Goal: Task Accomplishment & Management: Manage account settings

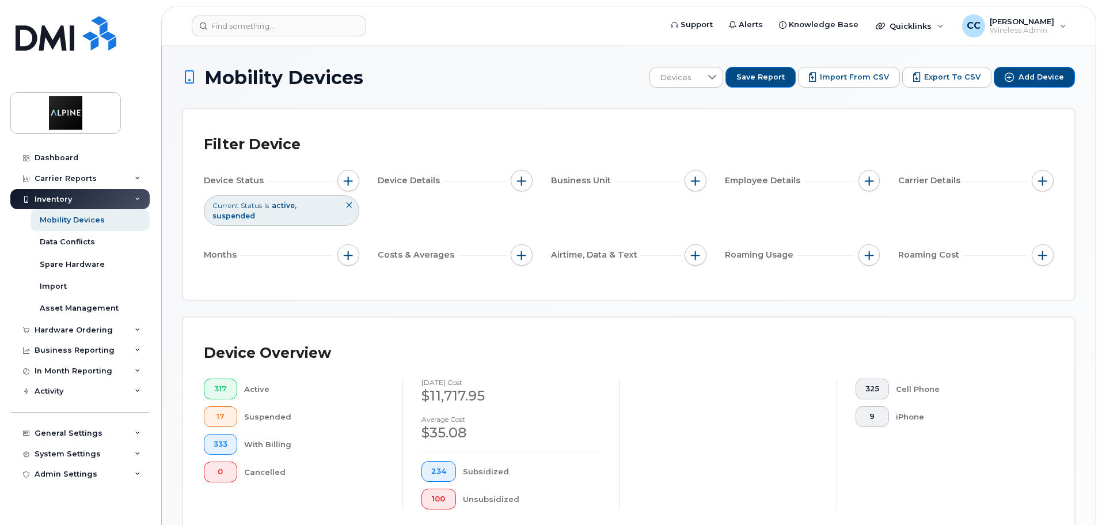
scroll to position [521, 0]
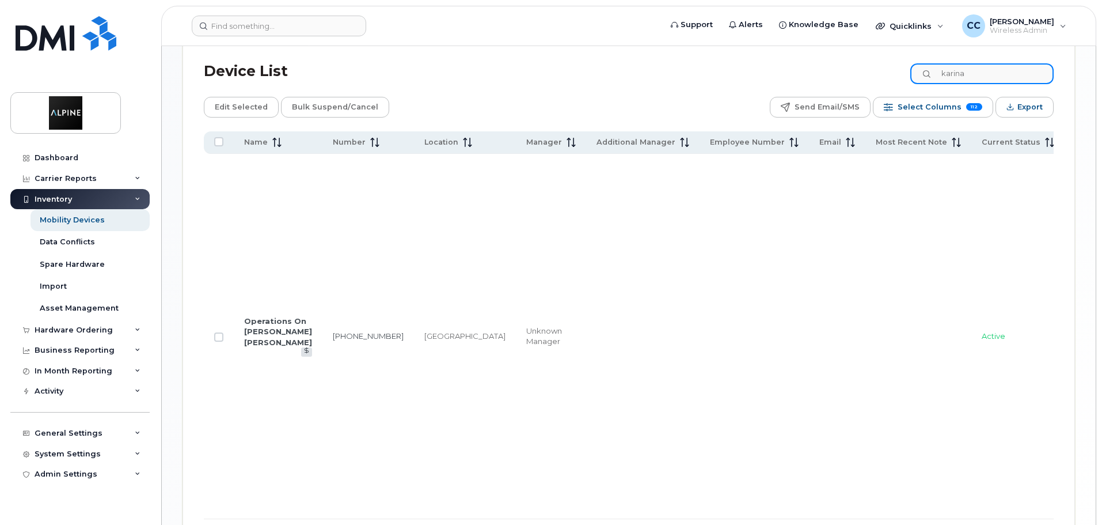
click at [985, 64] on input "karina" at bounding box center [981, 73] width 143 height 21
click at [985, 64] on input "416-660-3949" at bounding box center [981, 73] width 143 height 21
click at [1015, 67] on input "416-660-3949" at bounding box center [981, 73] width 143 height 21
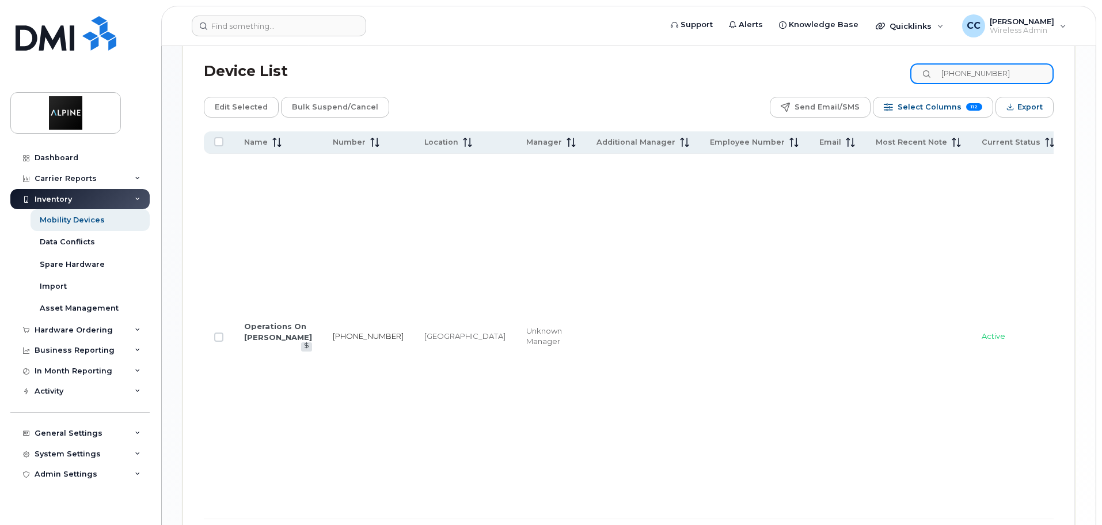
type input "416-660-3949"
click at [333, 331] on link "416-660-3949" at bounding box center [368, 335] width 71 height 9
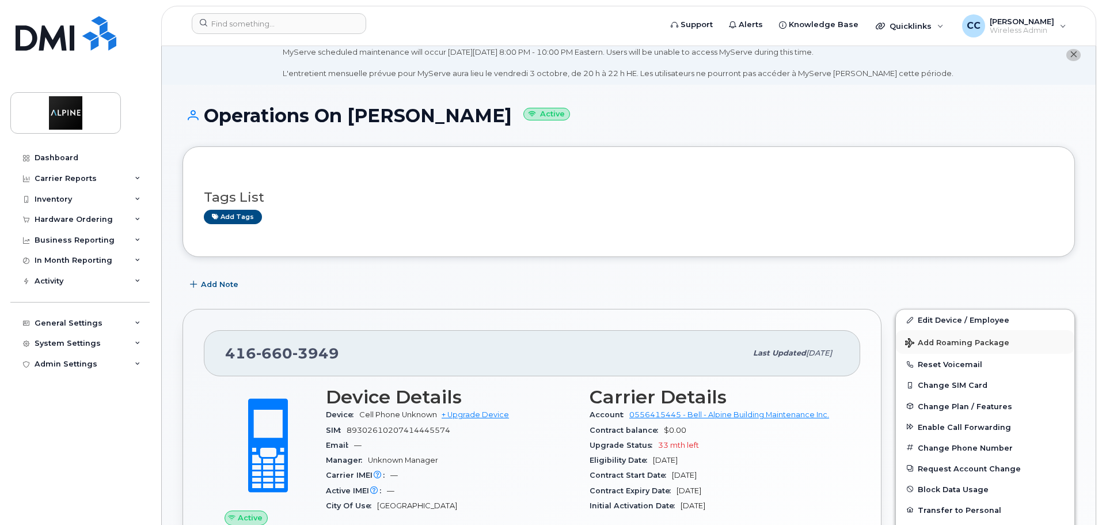
scroll to position [58, 0]
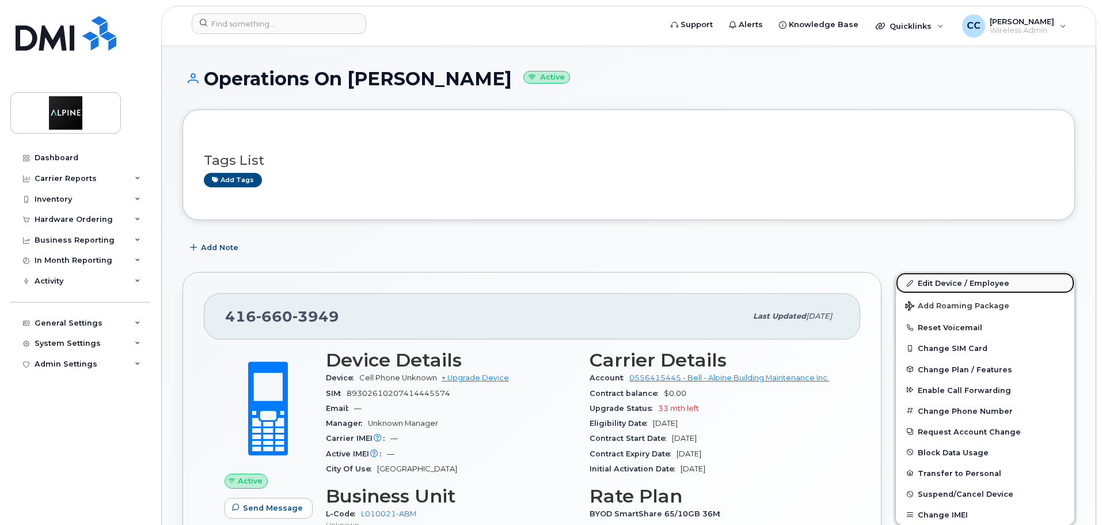
click at [952, 284] on link "Edit Device / Employee" at bounding box center [985, 282] width 179 height 21
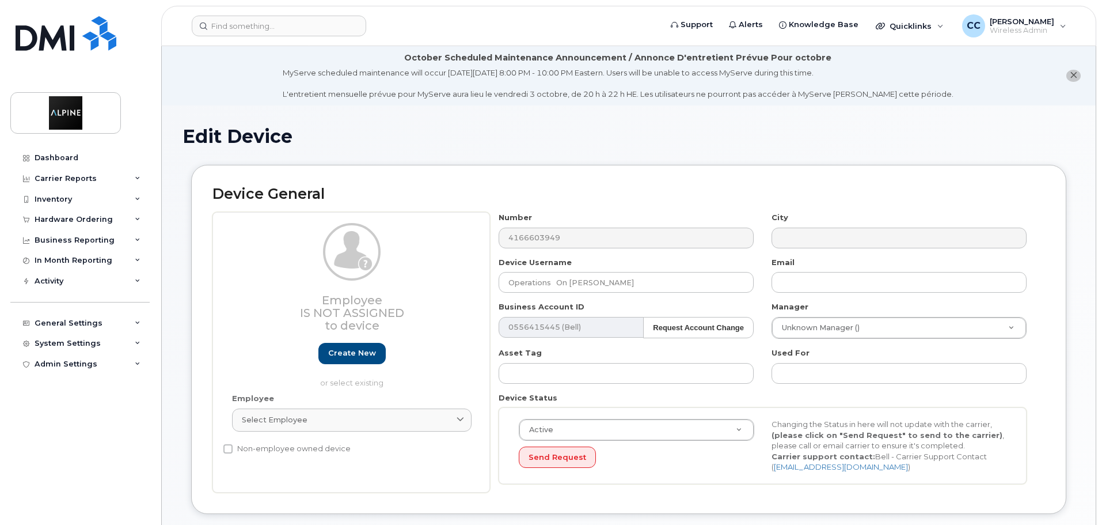
select select "35985153"
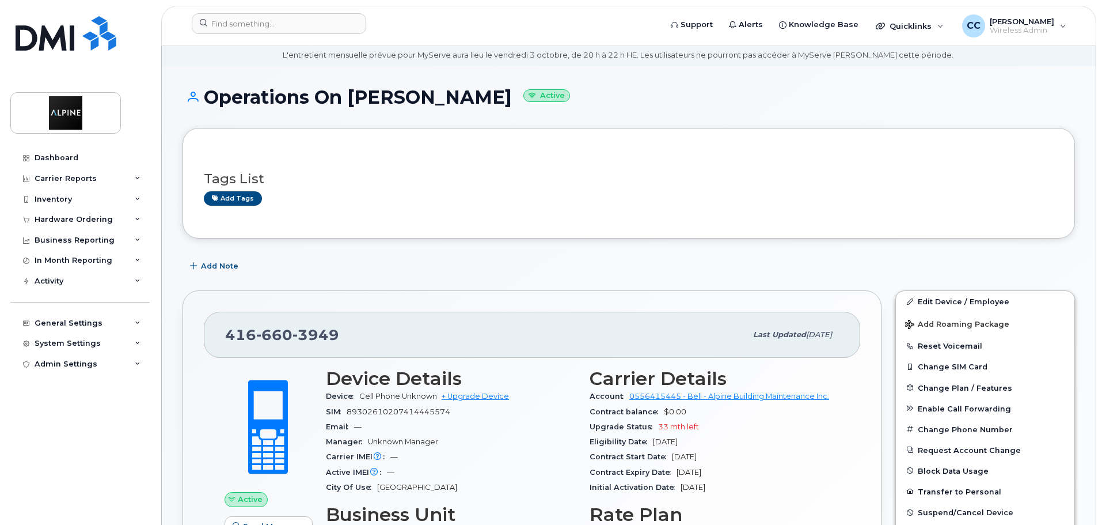
scroll to position [58, 0]
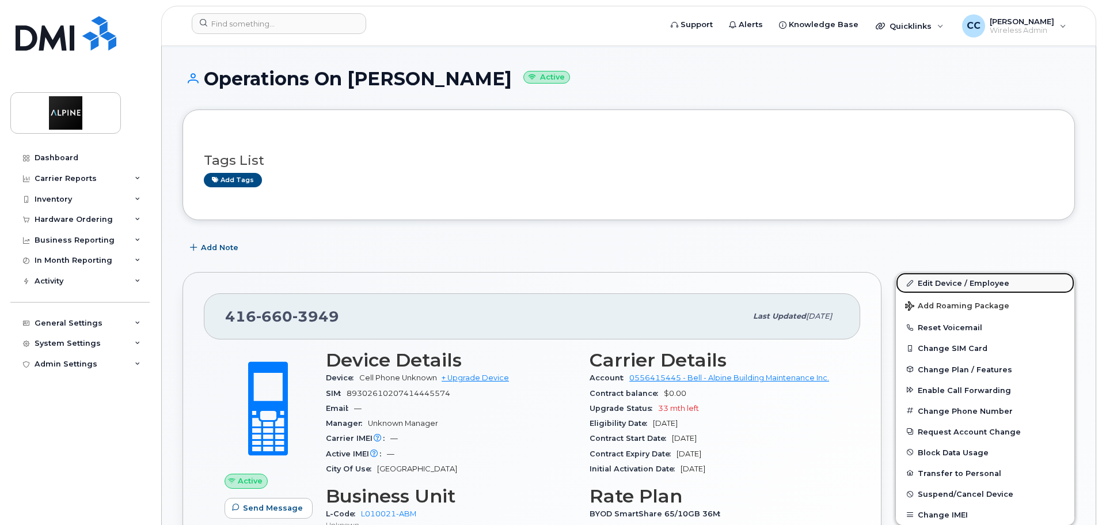
click at [941, 279] on link "Edit Device / Employee" at bounding box center [985, 282] width 179 height 21
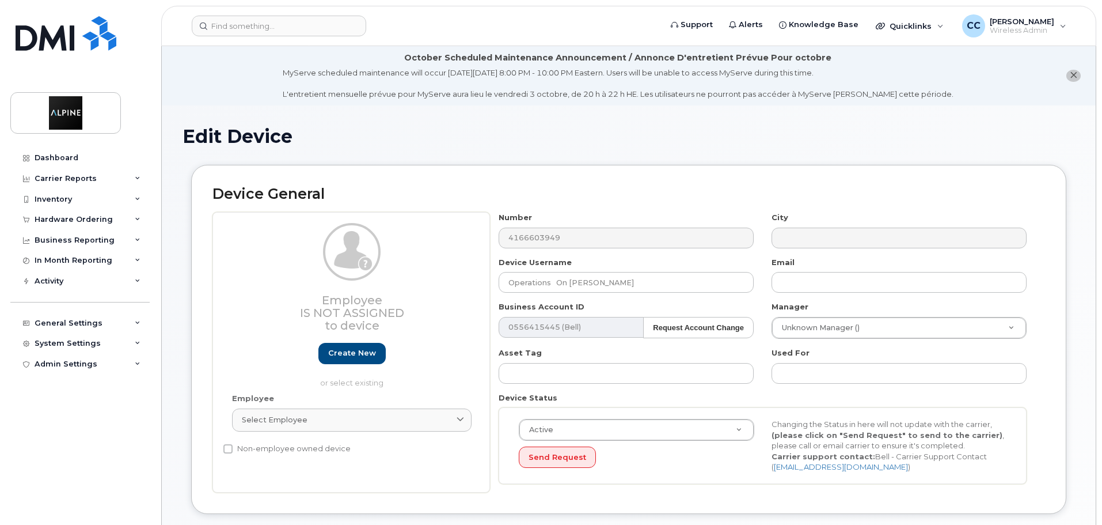
select select "35985153"
drag, startPoint x: 565, startPoint y: 283, endPoint x: 437, endPoint y: 287, distance: 127.9
click at [437, 287] on div "Employee Is not assigned to device Create new or select existing Employee Selec…" at bounding box center [628, 352] width 833 height 280
type input "i"
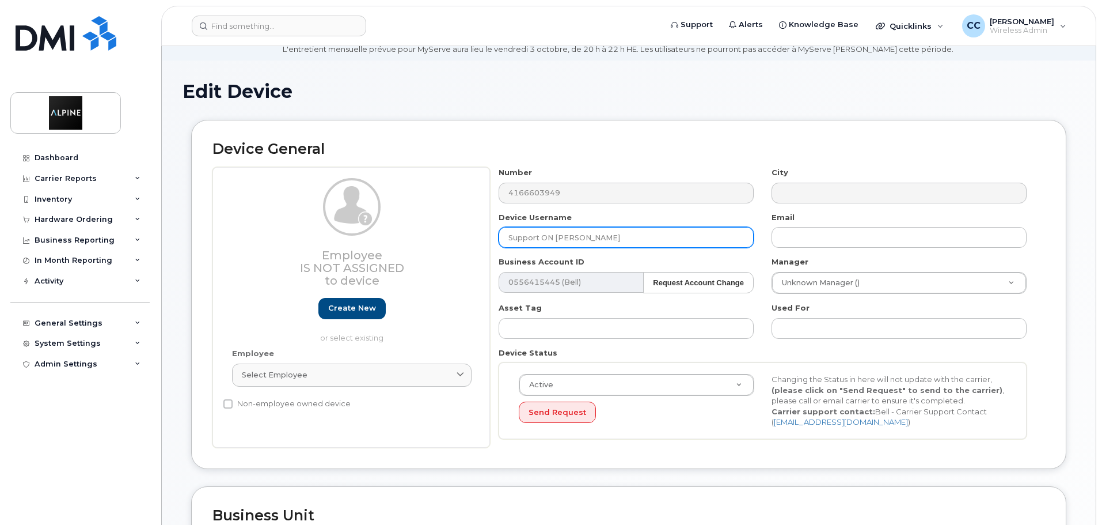
scroll to position [58, 0]
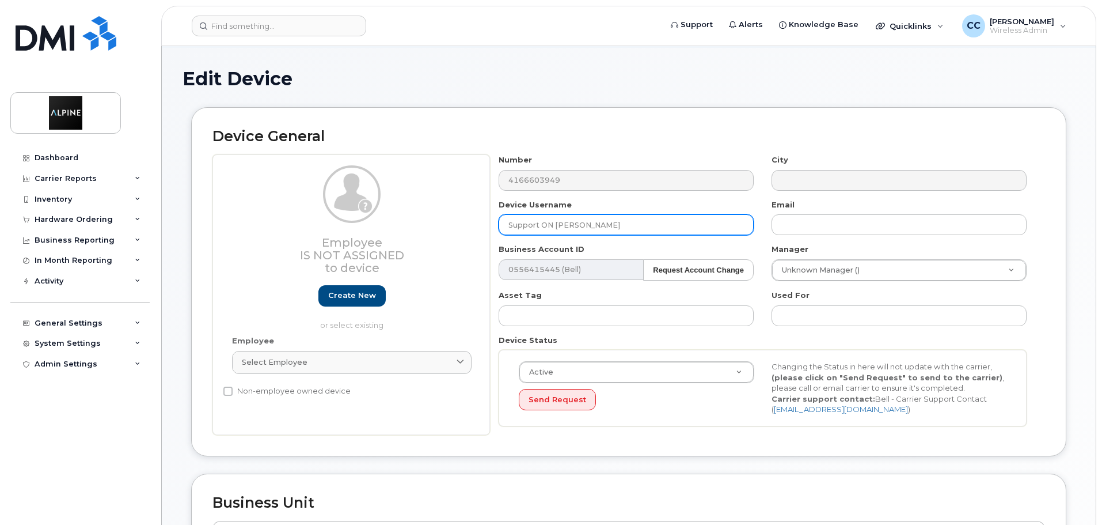
drag, startPoint x: 522, startPoint y: 225, endPoint x: 556, endPoint y: 225, distance: 33.4
click at [556, 225] on input "Support ON [PERSON_NAME]" at bounding box center [626, 224] width 255 height 21
type input "Support ON Tanvir Bhatti"
click at [629, 246] on div "Business Account ID 0556415445 (Bell) Request Account Change 14218" at bounding box center [626, 262] width 273 height 36
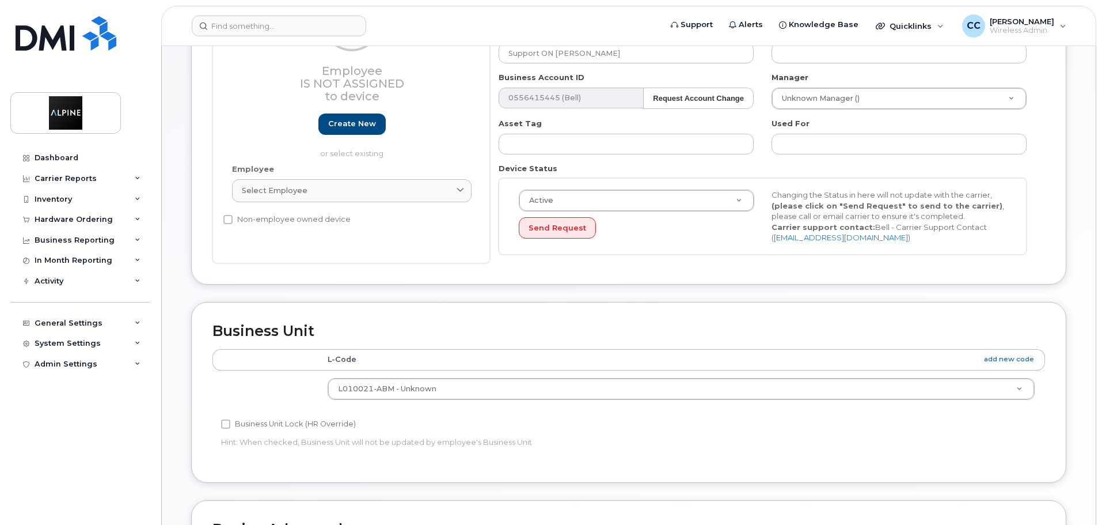
scroll to position [230, 0]
click at [783, 291] on div "Device General Employee Is not assigned to device Create new or select existing…" at bounding box center [629, 117] width 893 height 366
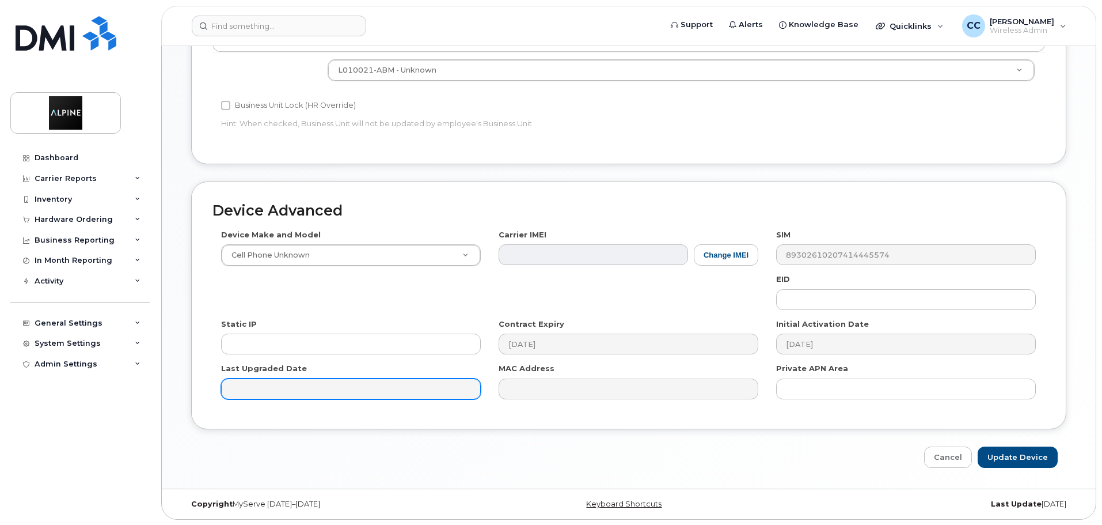
scroll to position [548, 0]
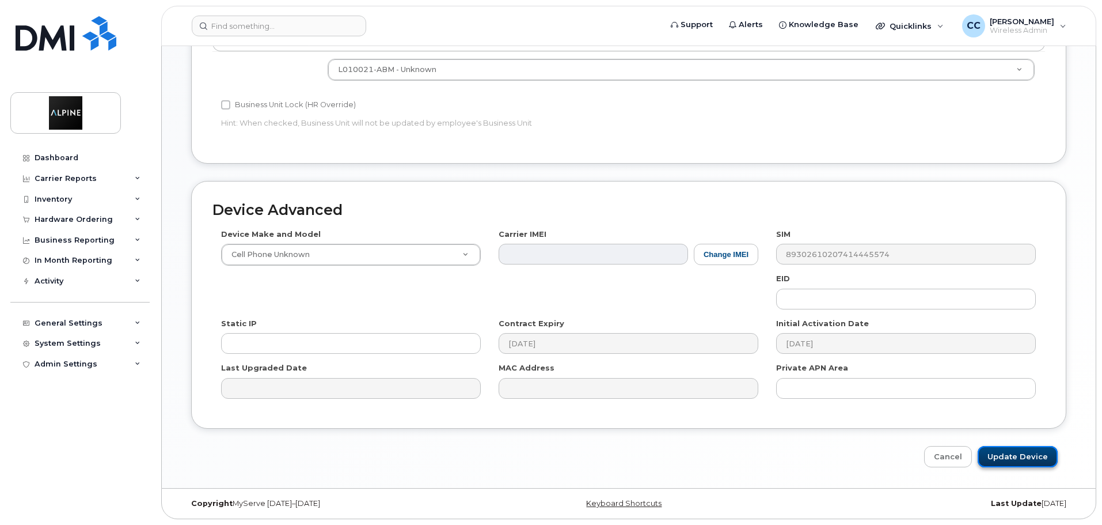
click at [1019, 456] on input "Update Device" at bounding box center [1018, 456] width 80 height 21
type input "Saving..."
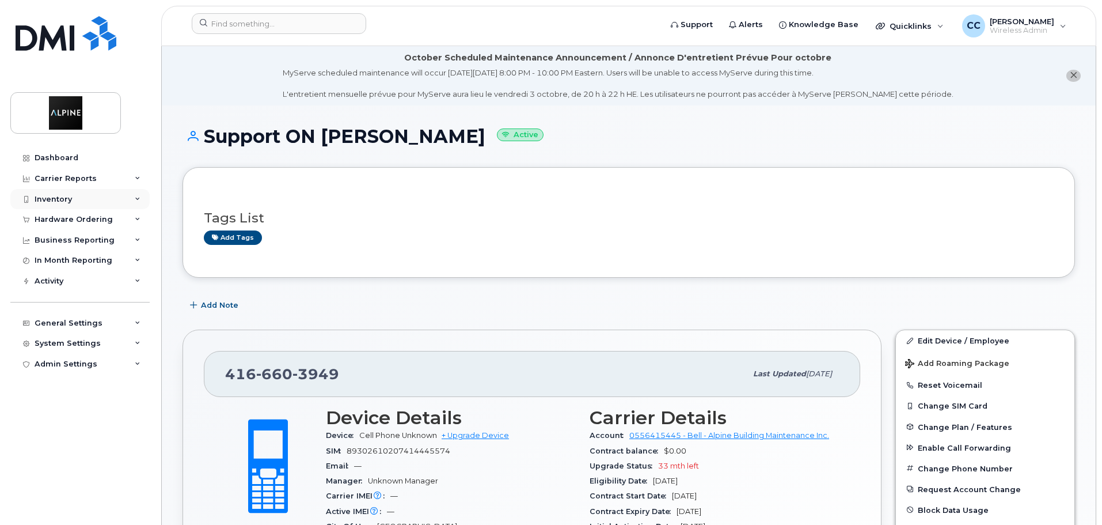
click at [89, 205] on div "Inventory" at bounding box center [79, 199] width 139 height 21
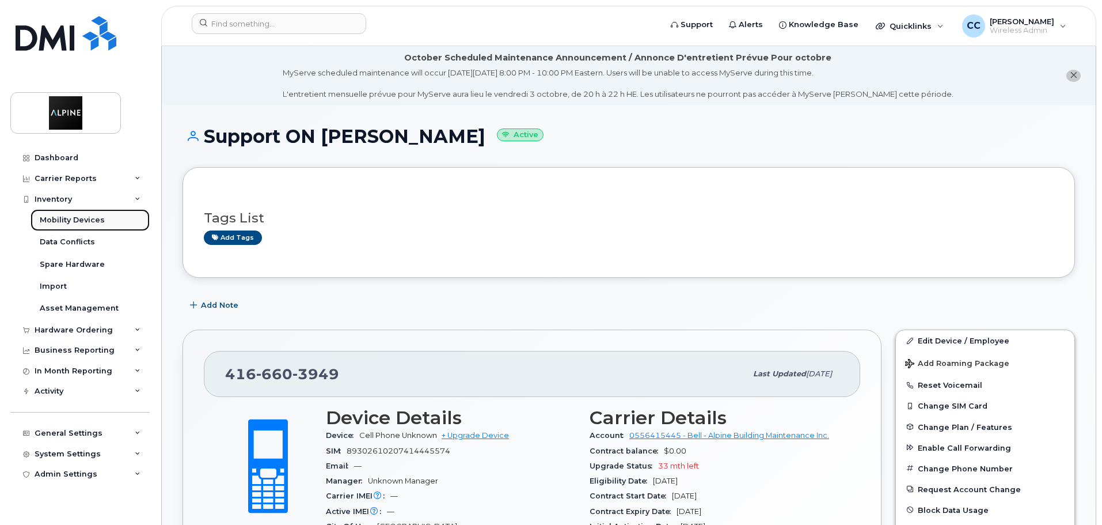
click at [79, 215] on div "Mobility Devices" at bounding box center [72, 220] width 65 height 10
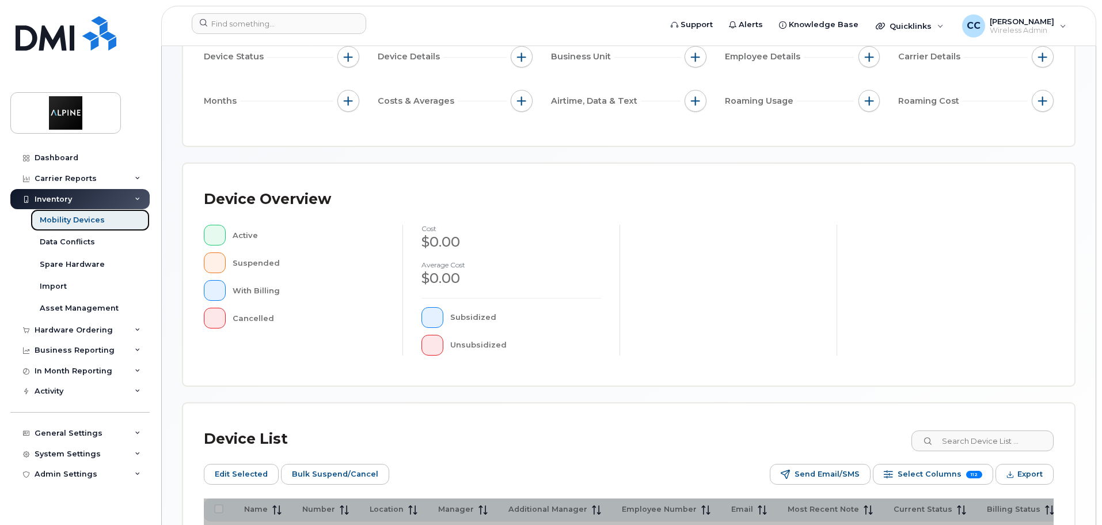
scroll to position [230, 0]
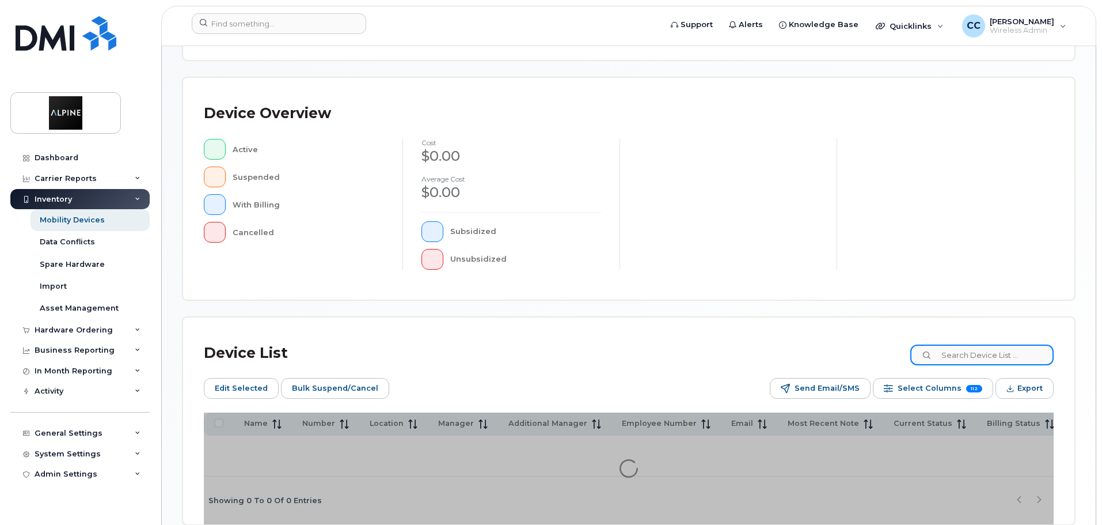
click at [966, 359] on input at bounding box center [981, 354] width 143 height 21
click at [962, 355] on input "stategic" at bounding box center [981, 354] width 143 height 21
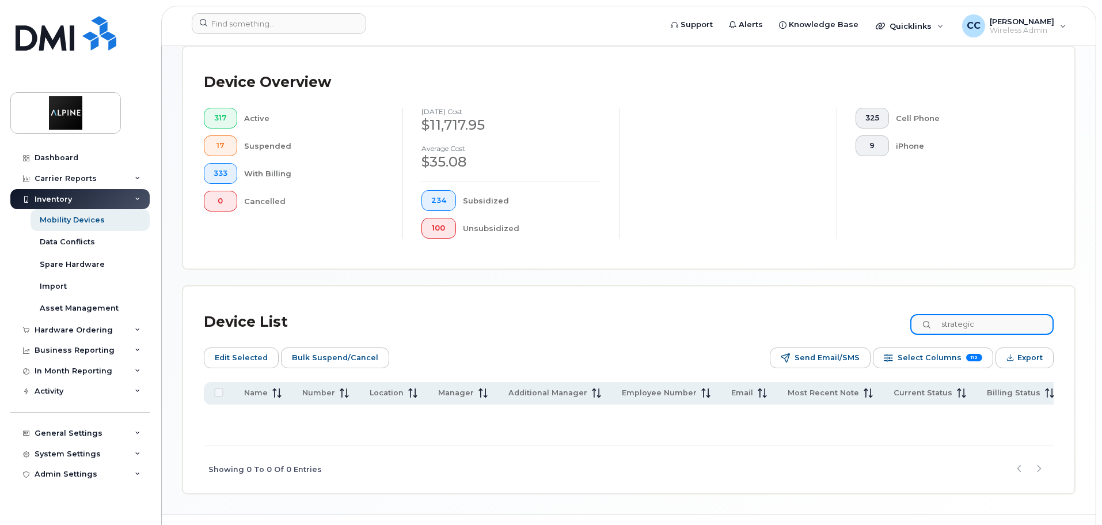
scroll to position [312, 0]
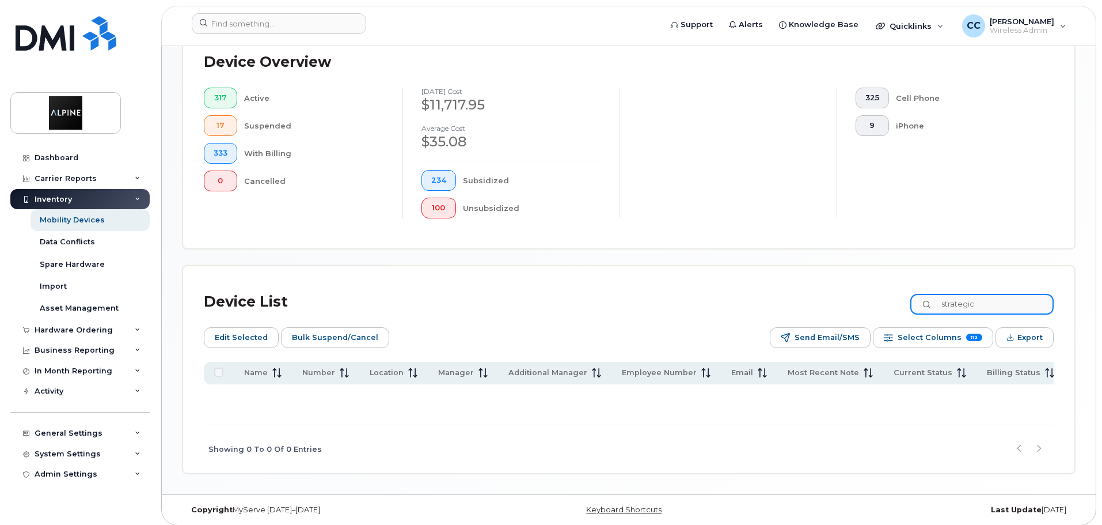
click at [993, 294] on input "strategic" at bounding box center [981, 304] width 143 height 21
click at [1000, 294] on input "strategic" at bounding box center [981, 304] width 143 height 21
click at [1001, 294] on input "stra" at bounding box center [981, 304] width 143 height 21
click at [852, 312] on div "Device List stra Edit Selected Bulk Suspend/Cancel Send Email/SMS Select Column…" at bounding box center [629, 380] width 850 height 186
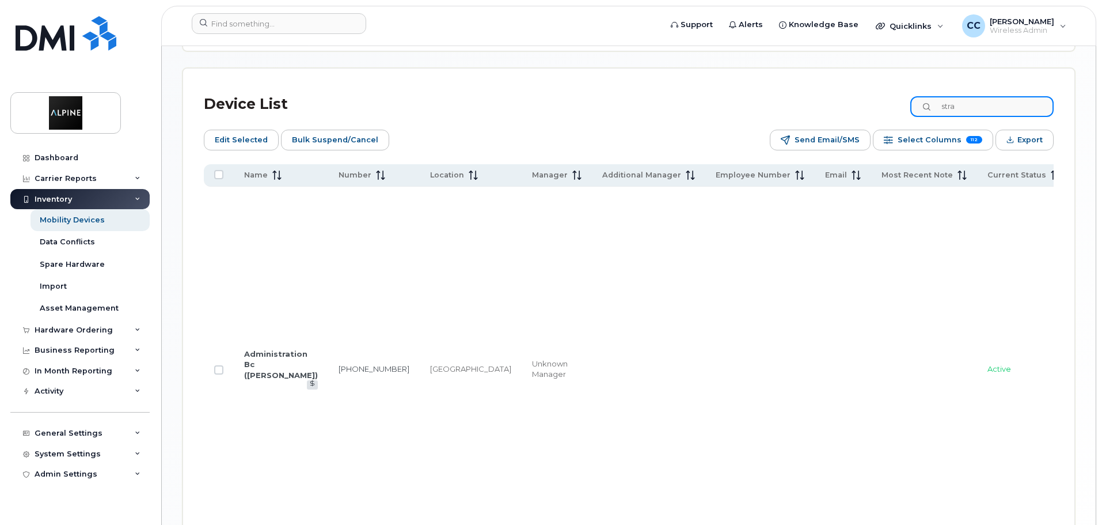
scroll to position [451, 0]
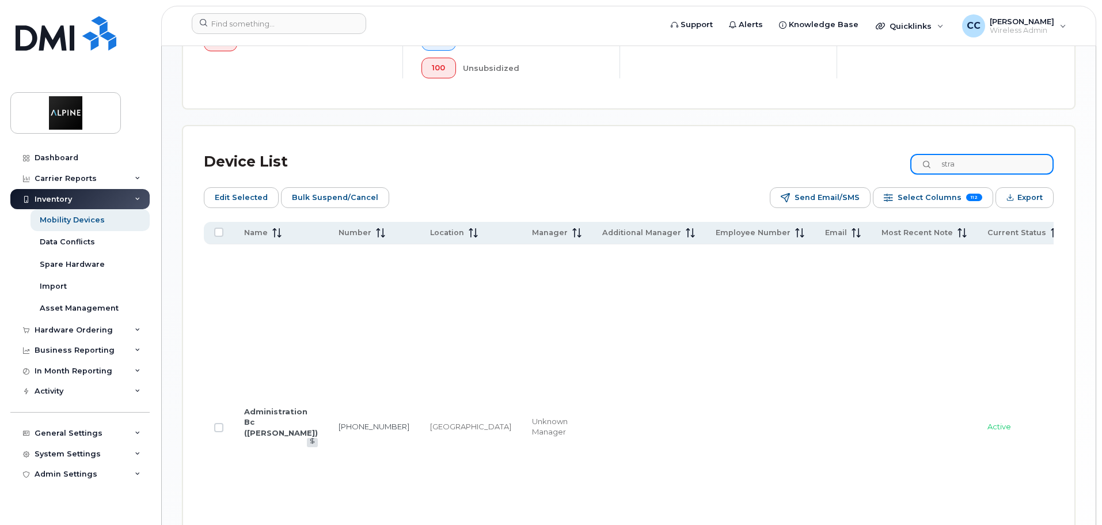
click at [965, 154] on input "stra" at bounding box center [981, 164] width 143 height 21
drag, startPoint x: 993, startPoint y: 147, endPoint x: 854, endPoint y: 156, distance: 139.6
click at [854, 156] on div "Device List chris" at bounding box center [629, 162] width 850 height 30
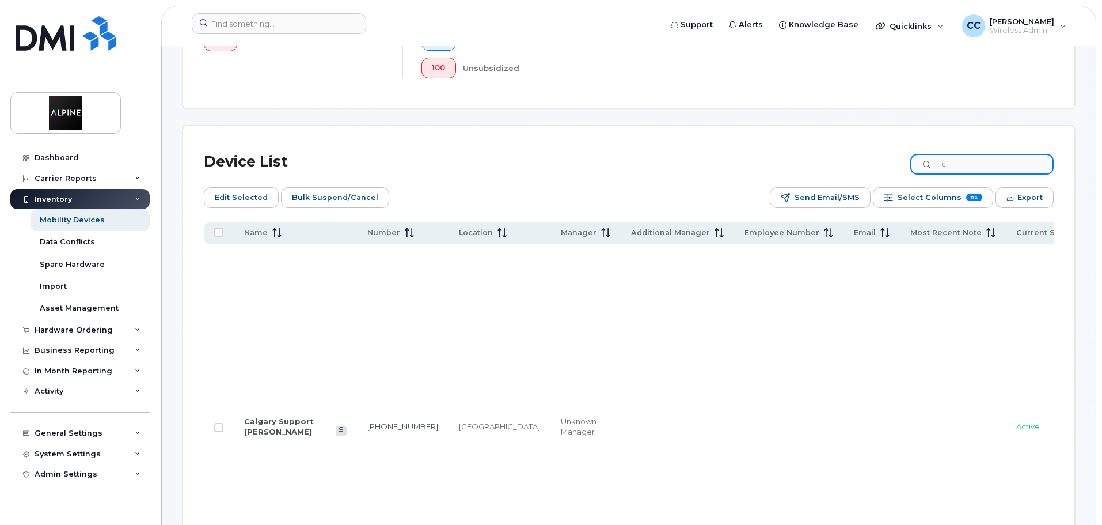
click at [973, 154] on input "cl" at bounding box center [981, 164] width 143 height 21
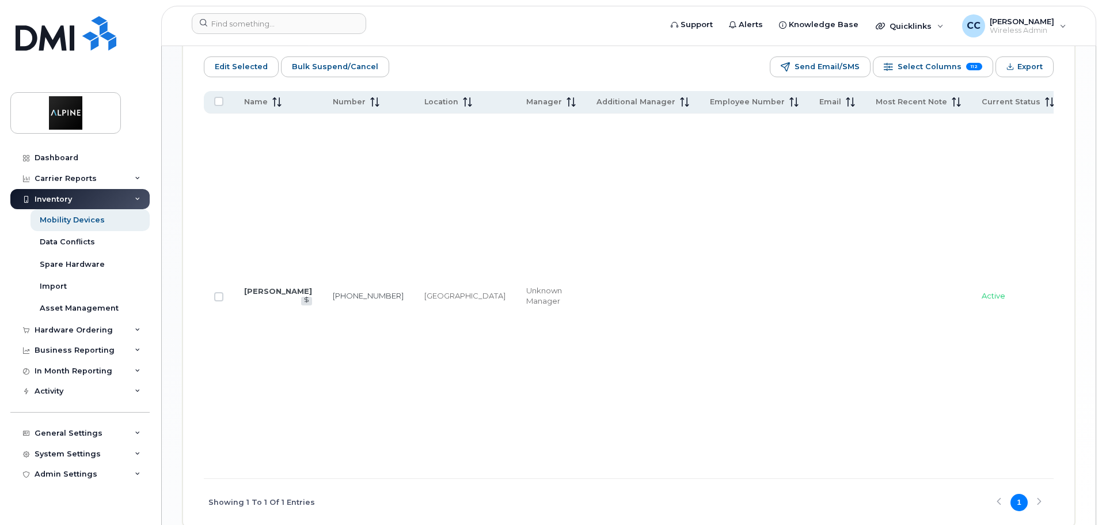
scroll to position [624, 0]
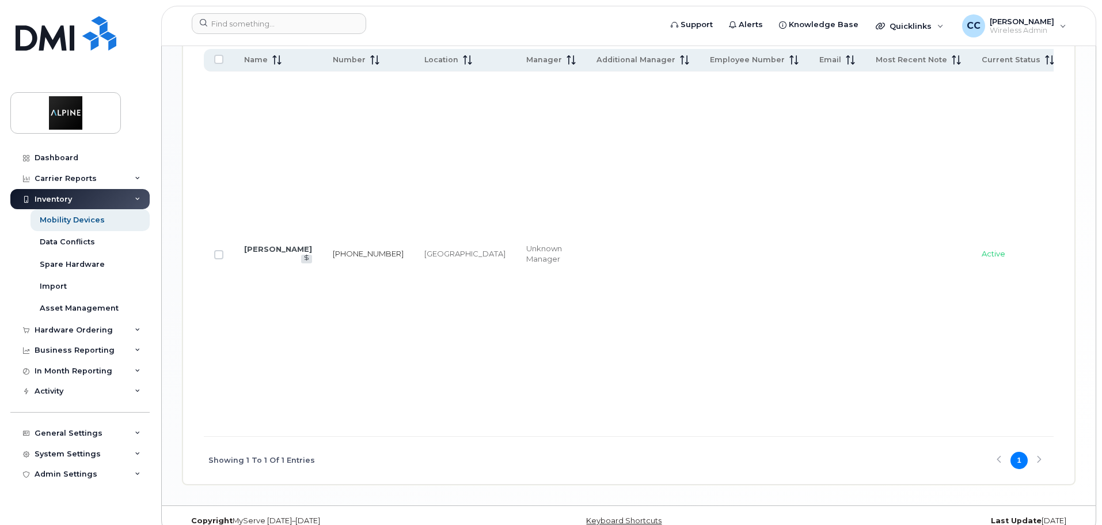
type input "clara"
click at [333, 249] on link "778-222-0897" at bounding box center [368, 253] width 71 height 9
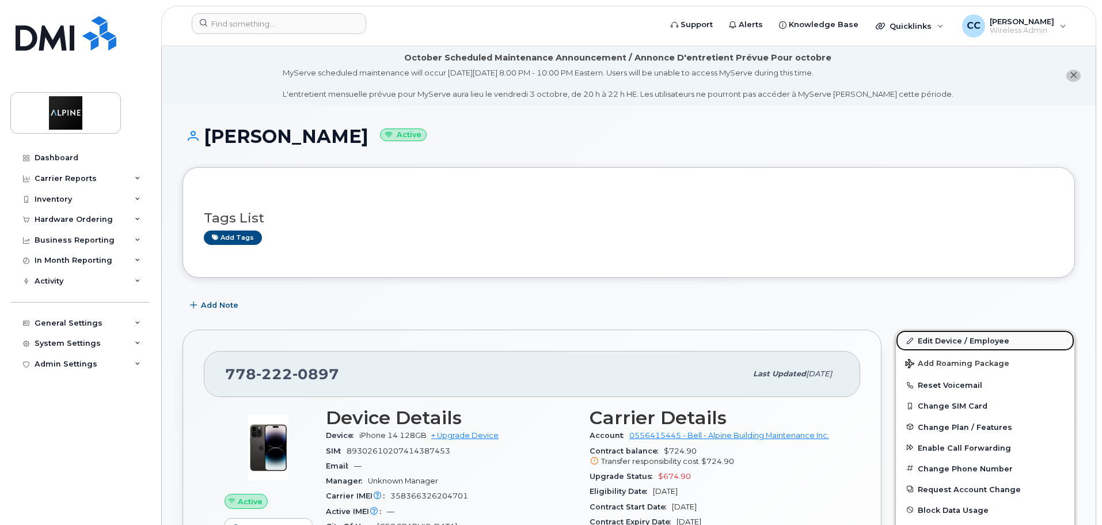
click at [943, 340] on link "Edit Device / Employee" at bounding box center [985, 340] width 179 height 21
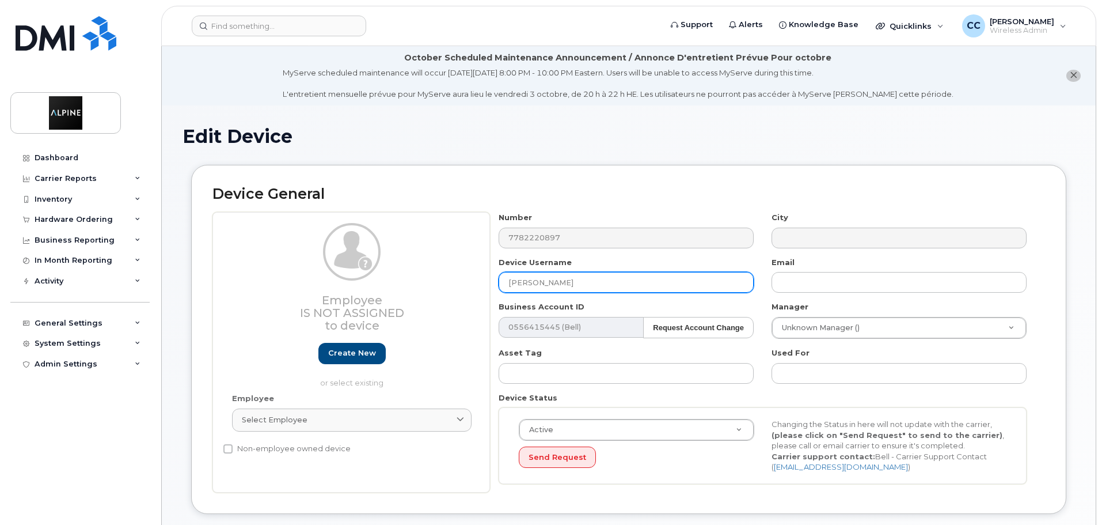
click at [510, 282] on input "[PERSON_NAME]" at bounding box center [626, 282] width 255 height 21
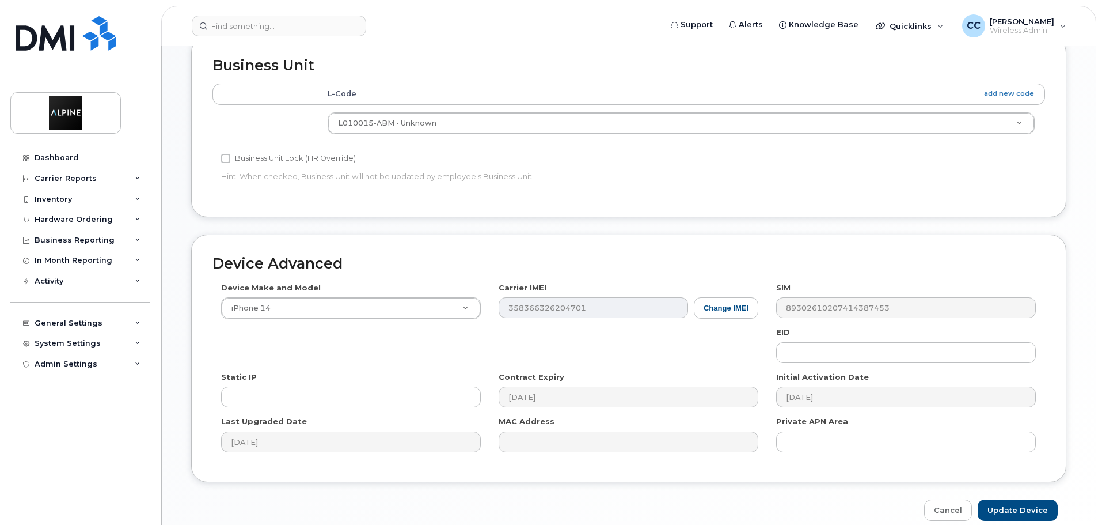
scroll to position [548, 0]
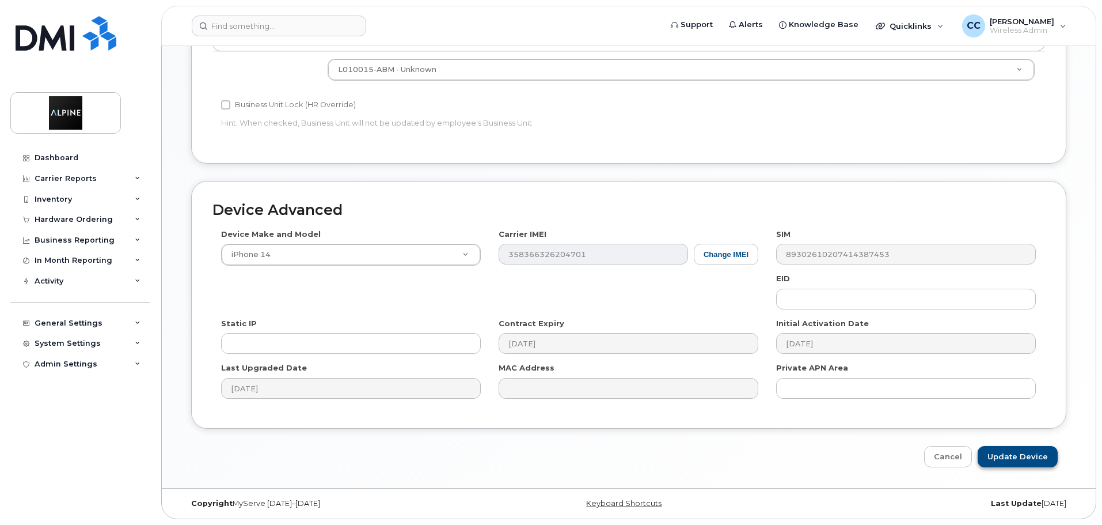
type input "Strategic Clara Coelho"
click at [1010, 453] on input "Update Device" at bounding box center [1018, 456] width 80 height 21
type input "Saving..."
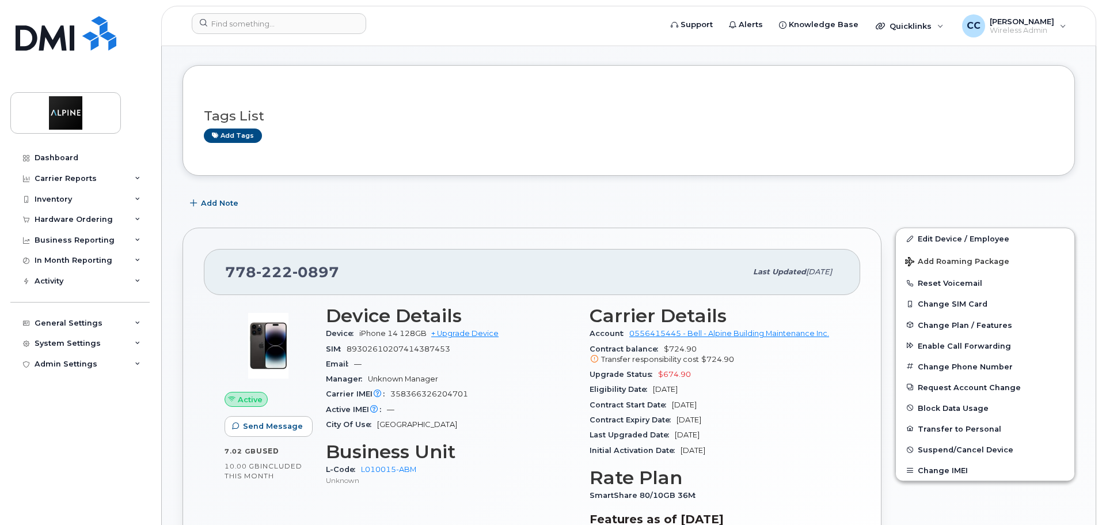
scroll to position [230, 0]
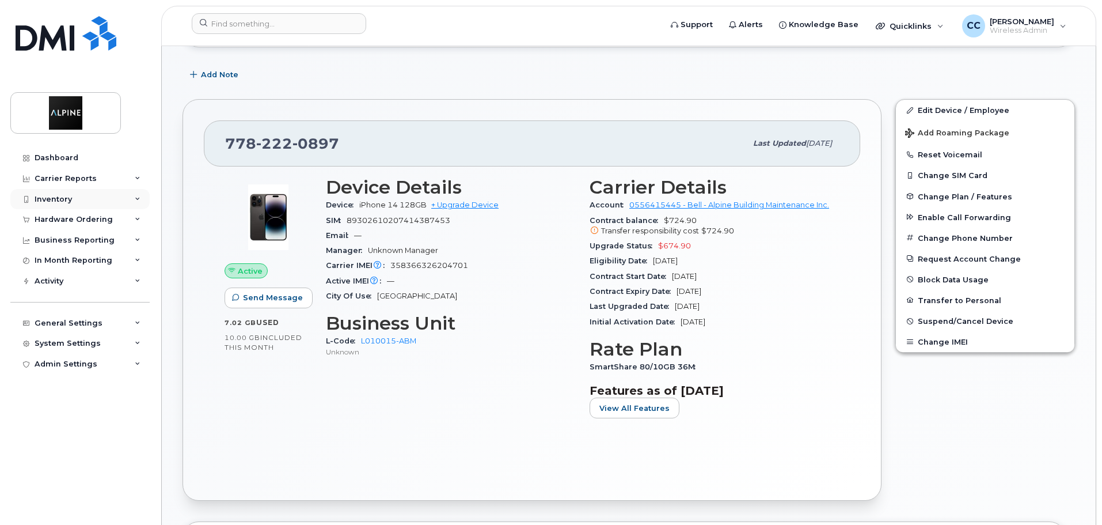
click at [76, 202] on div "Inventory" at bounding box center [79, 199] width 139 height 21
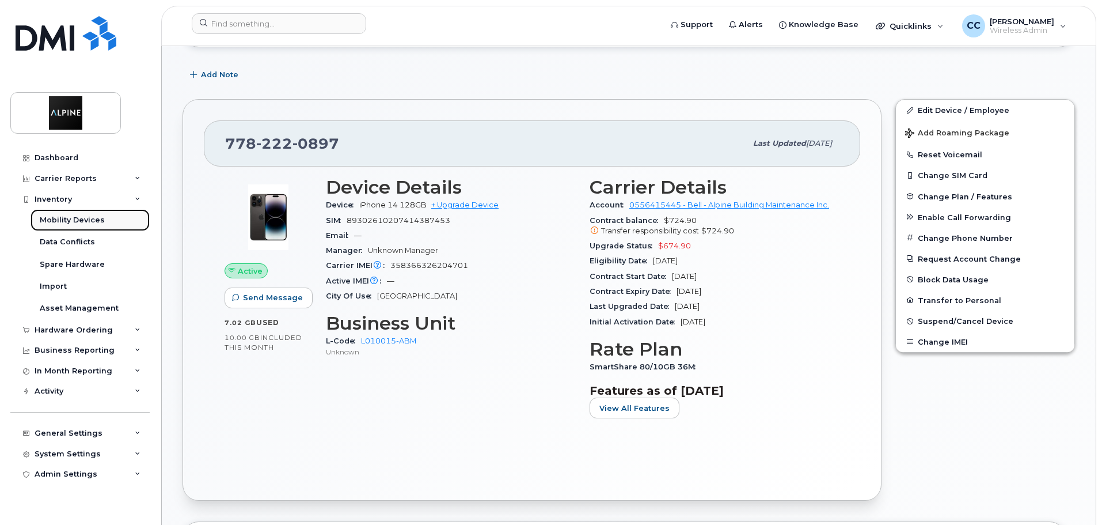
click at [85, 222] on div "Mobility Devices" at bounding box center [72, 220] width 65 height 10
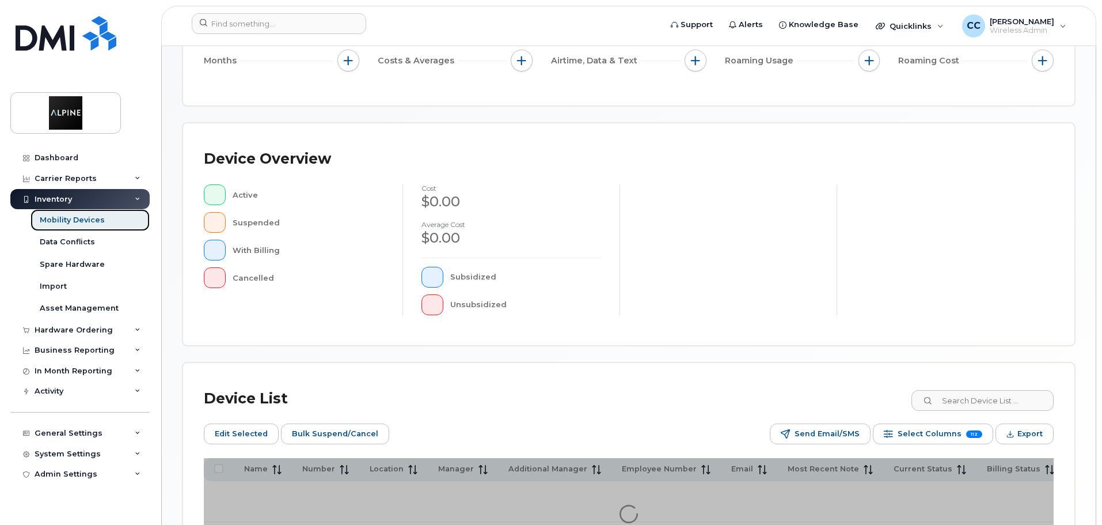
scroll to position [230, 0]
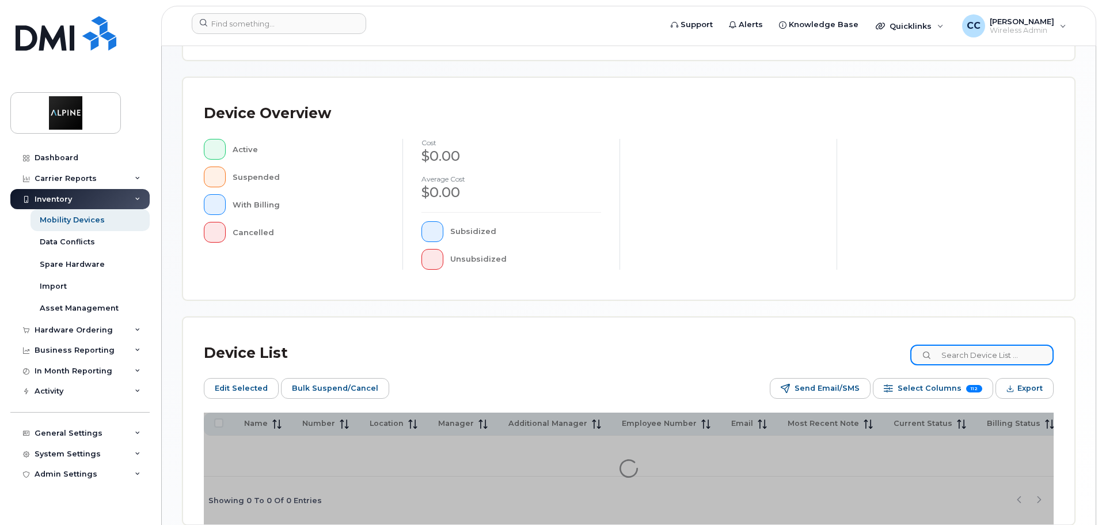
click at [977, 351] on input at bounding box center [981, 354] width 143 height 21
click at [975, 355] on input "chris" at bounding box center [981, 354] width 143 height 21
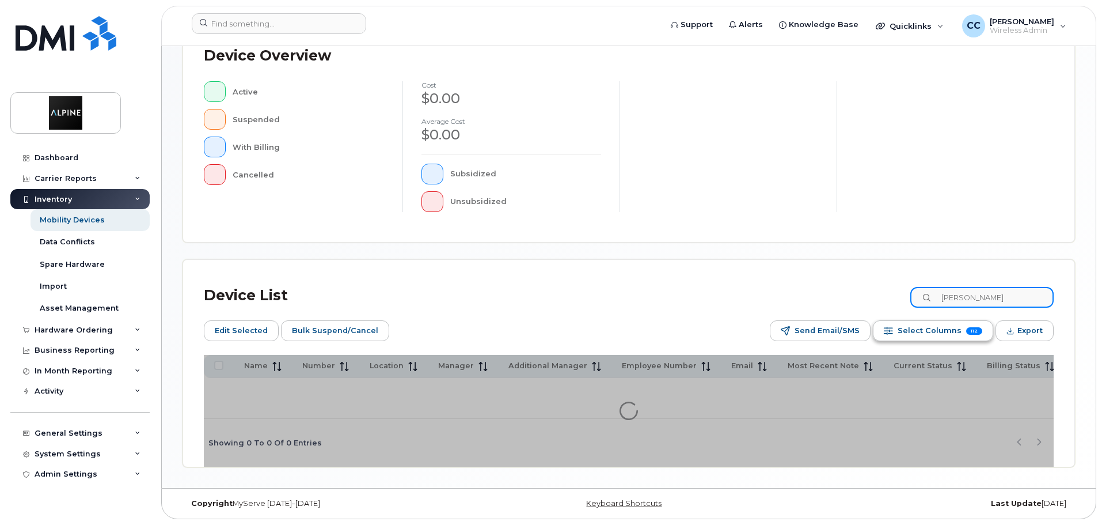
scroll to position [291, 0]
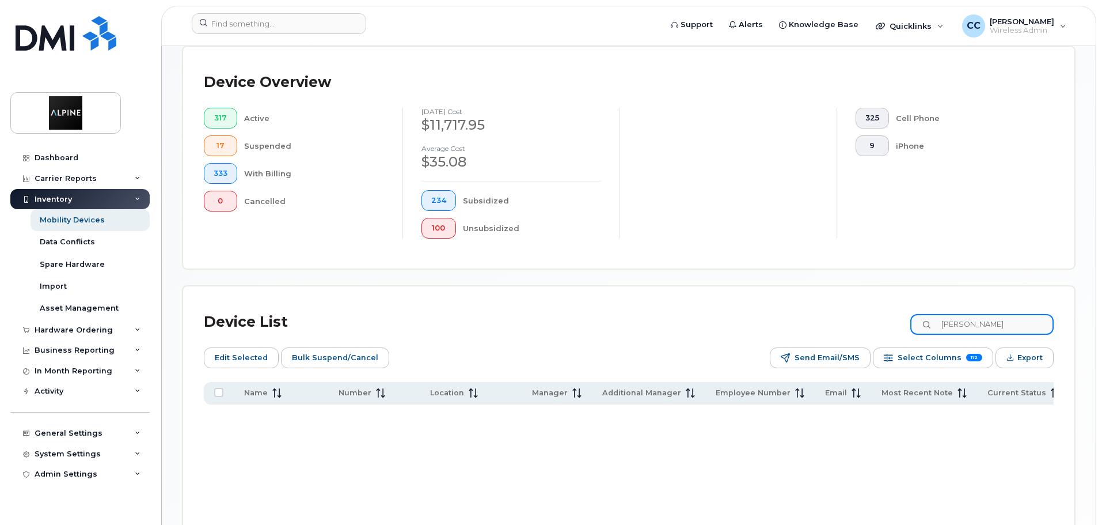
scroll to position [312, 0]
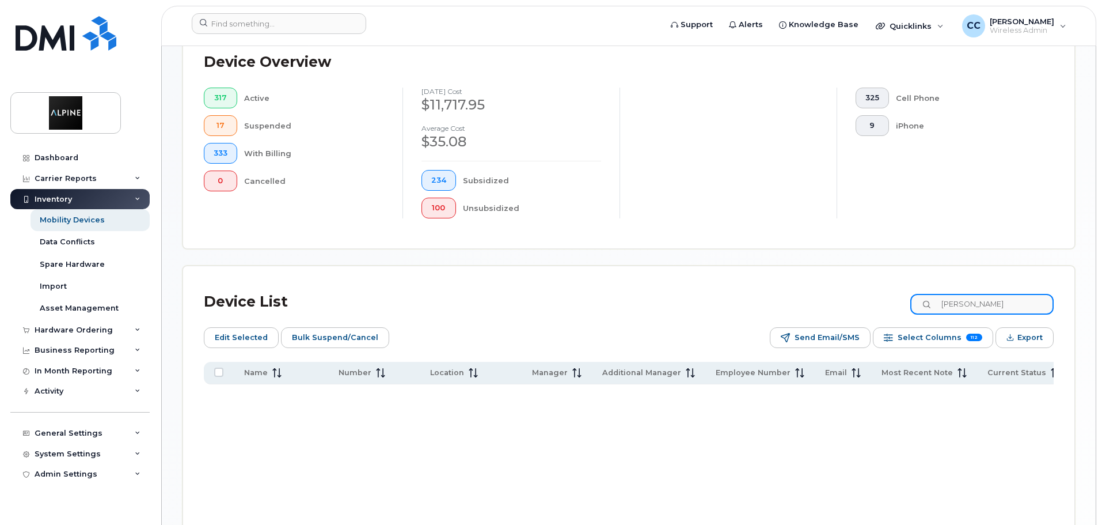
click at [970, 294] on input "chris" at bounding box center [981, 304] width 143 height 21
type input "chris"
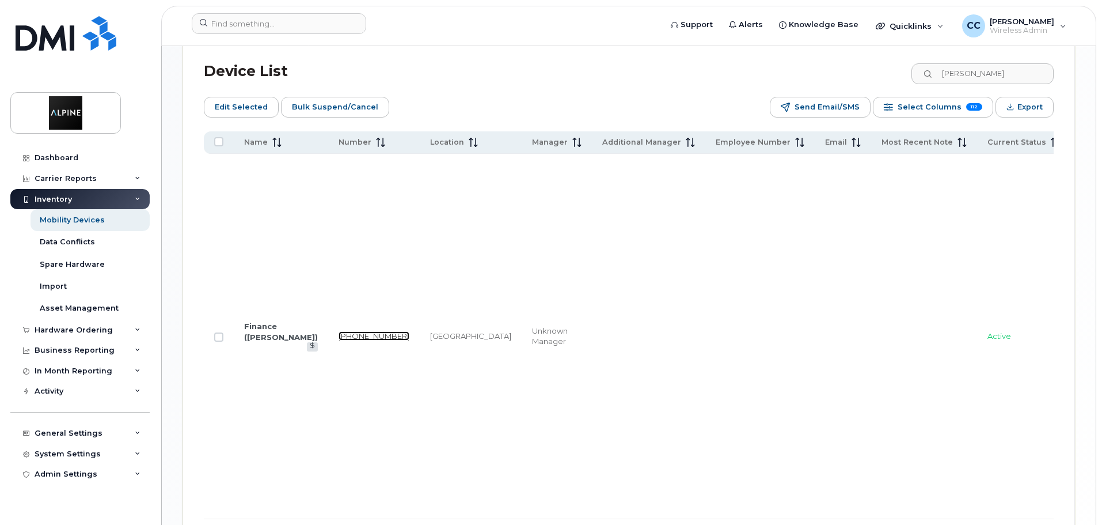
click at [339, 331] on link "604-314-1132" at bounding box center [374, 335] width 71 height 9
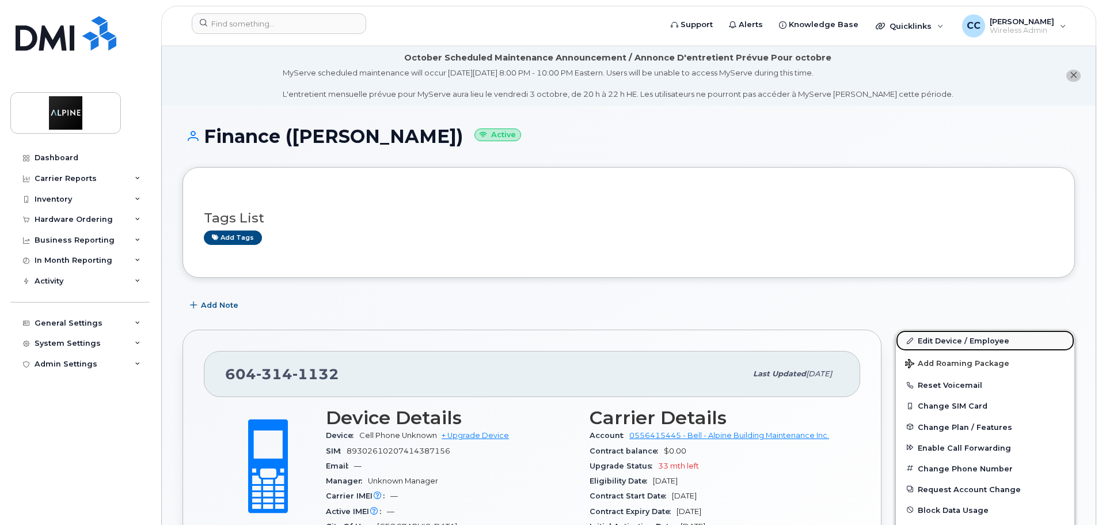
click at [950, 341] on link "Edit Device / Employee" at bounding box center [985, 340] width 179 height 21
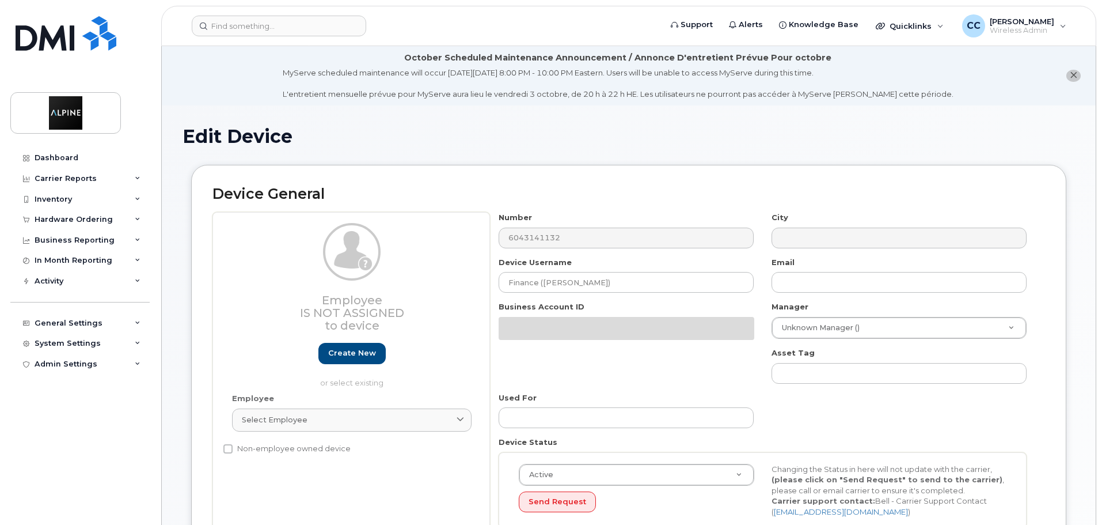
click at [385, 225] on div "Employee Is not assigned to device Create new or select existing Employee Selec…" at bounding box center [628, 374] width 833 height 325
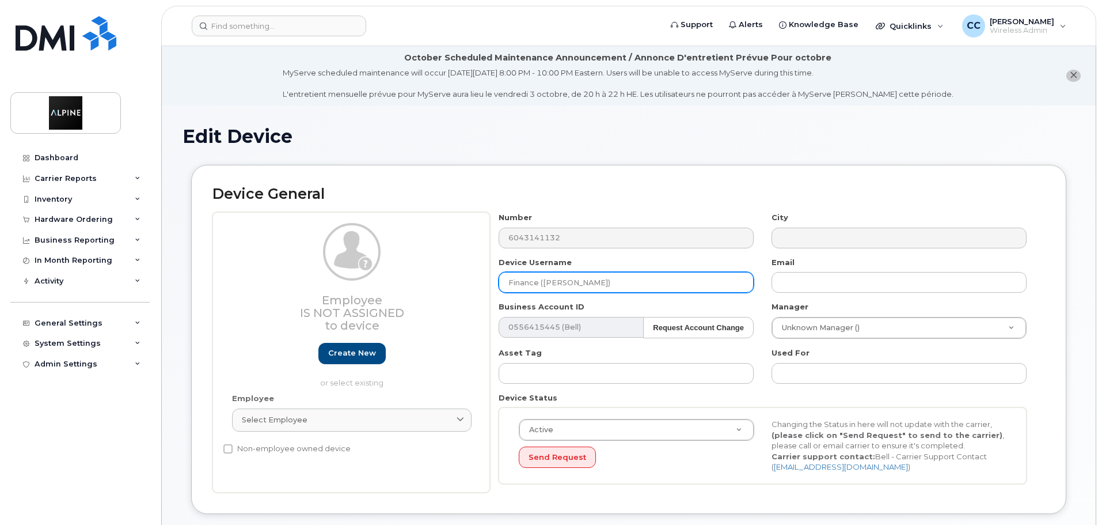
click at [545, 276] on input "Finance ([PERSON_NAME])" at bounding box center [626, 282] width 255 height 21
drag, startPoint x: 544, startPoint y: 282, endPoint x: 430, endPoint y: 282, distance: 114.0
click at [430, 282] on div "Employee Is not assigned to device Create new or select existing Employee Selec…" at bounding box center [628, 352] width 833 height 280
click at [625, 287] on input "Strategic [PERSON_NAME])" at bounding box center [626, 282] width 255 height 21
type input "Strategic [PERSON_NAME]"
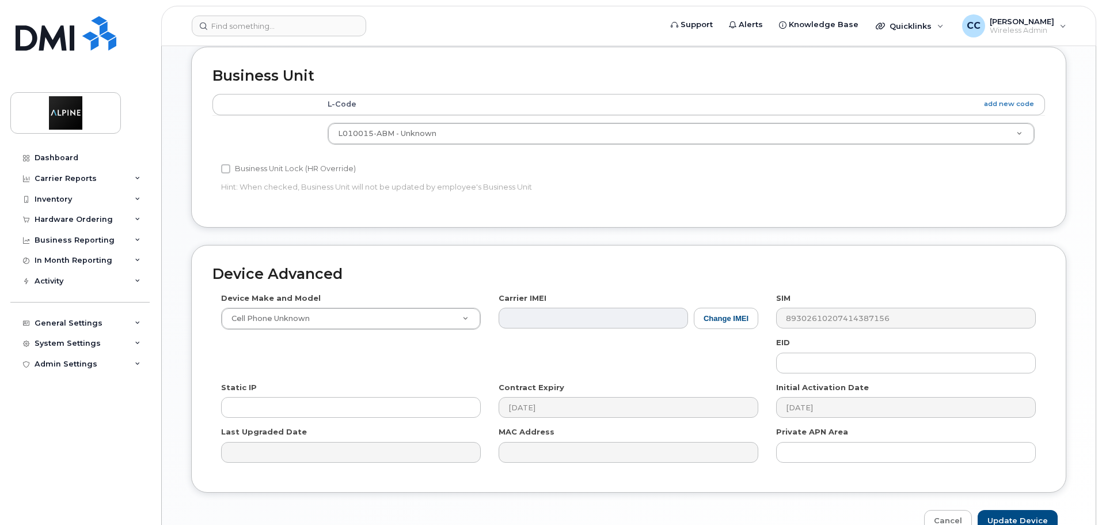
scroll to position [548, 0]
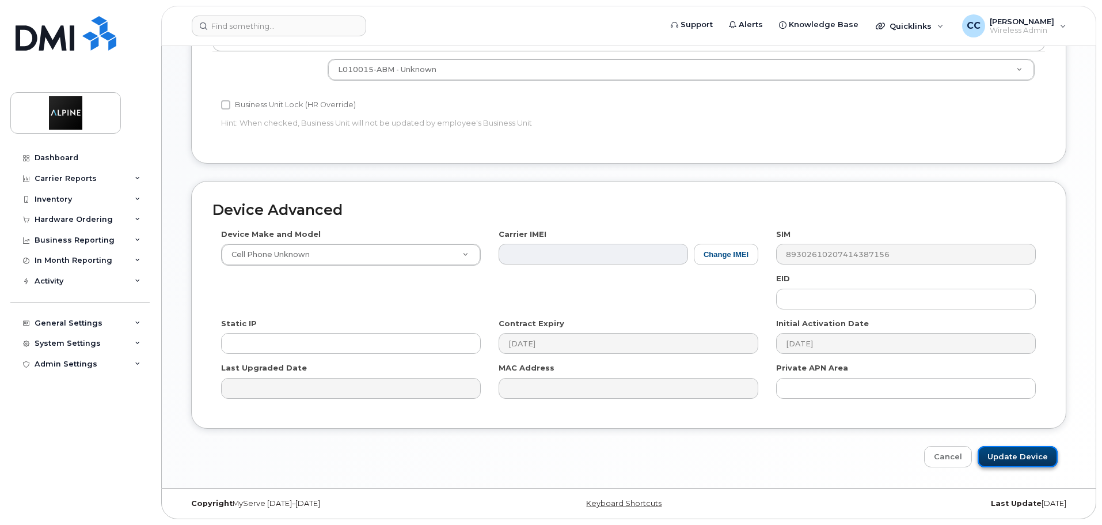
click at [1012, 449] on input "Update Device" at bounding box center [1018, 456] width 80 height 21
type input "Saving..."
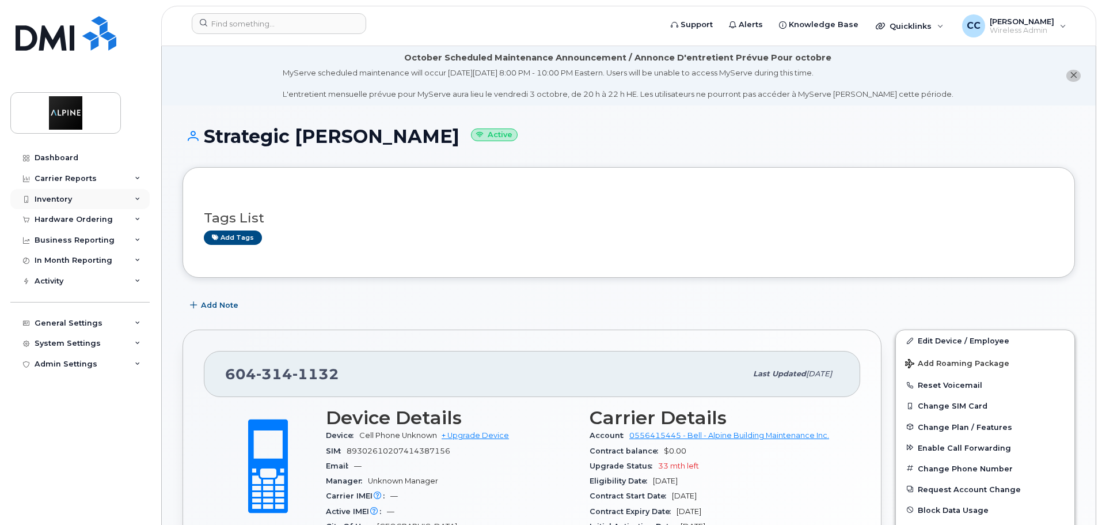
click at [77, 199] on div "Inventory" at bounding box center [79, 199] width 139 height 21
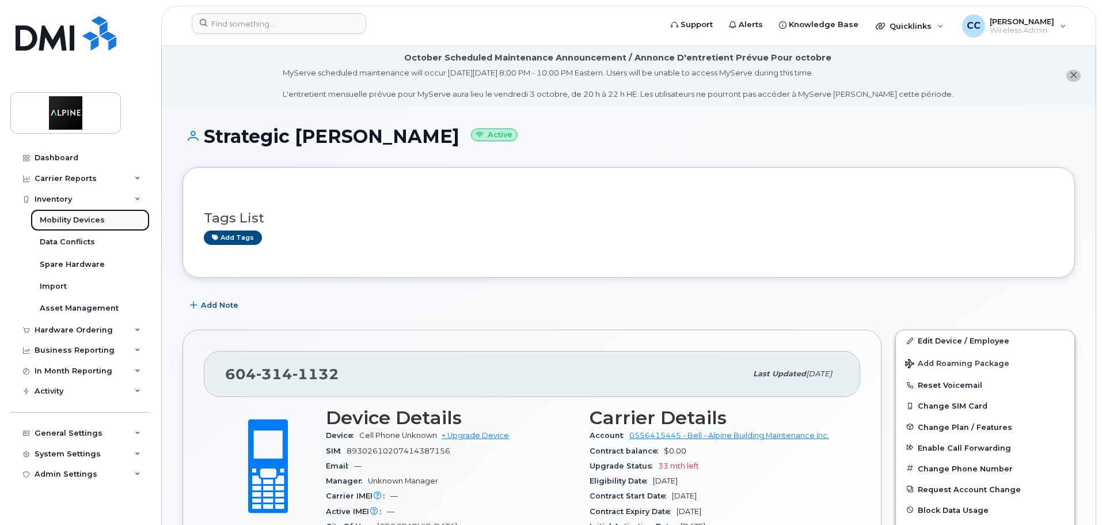
click at [86, 225] on div "Mobility Devices" at bounding box center [72, 220] width 65 height 10
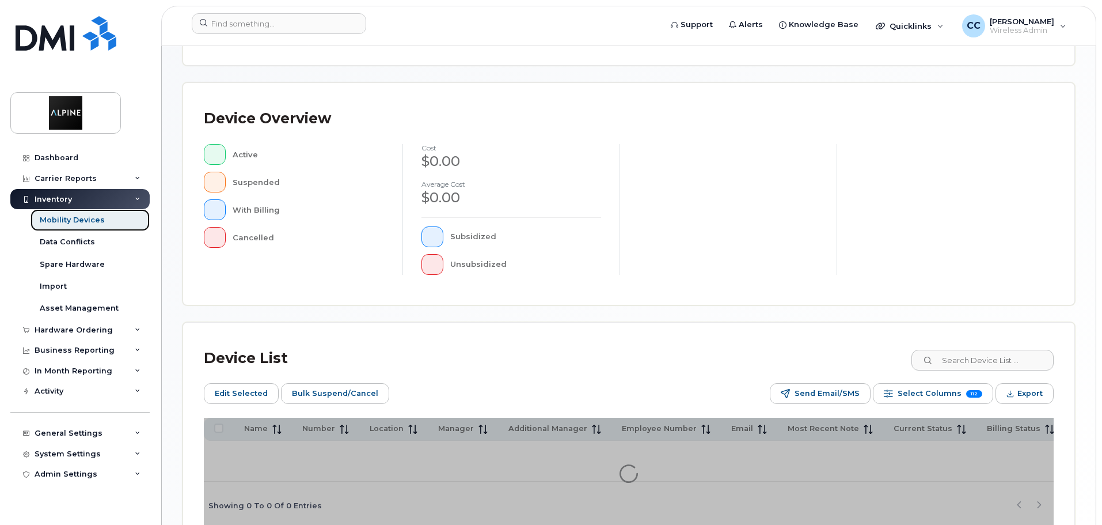
scroll to position [288, 0]
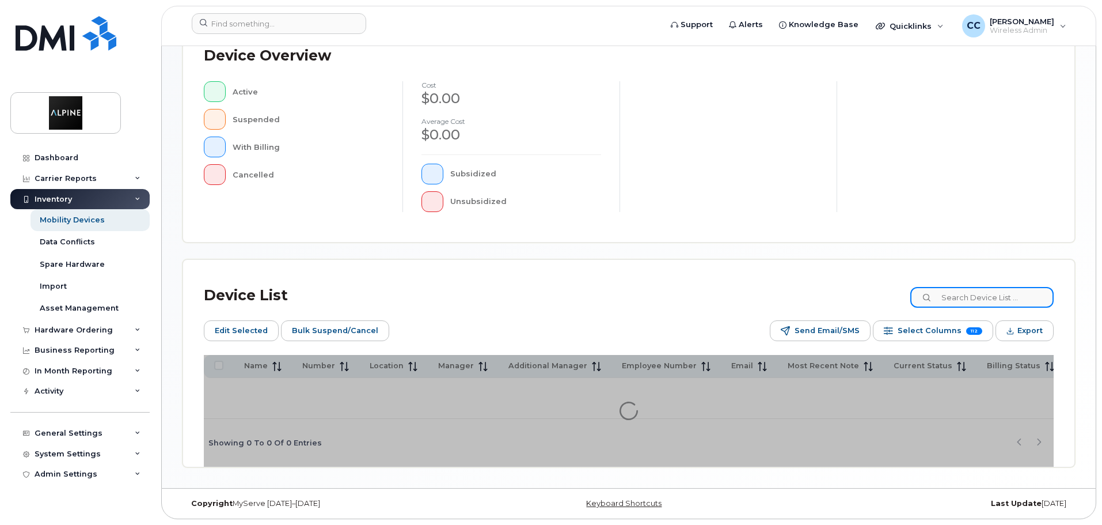
click at [980, 304] on input at bounding box center [981, 297] width 143 height 21
type input "arjun"
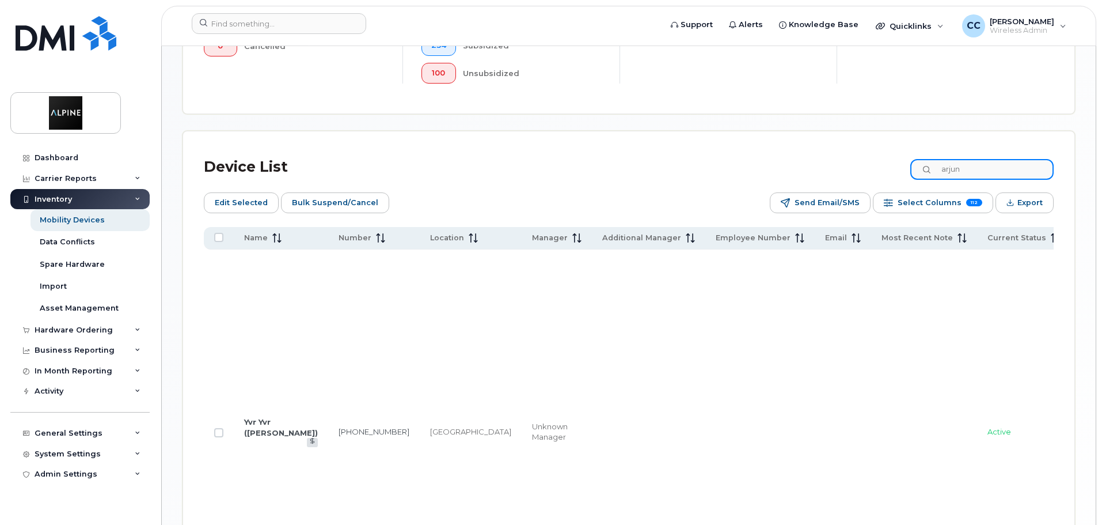
scroll to position [461, 0]
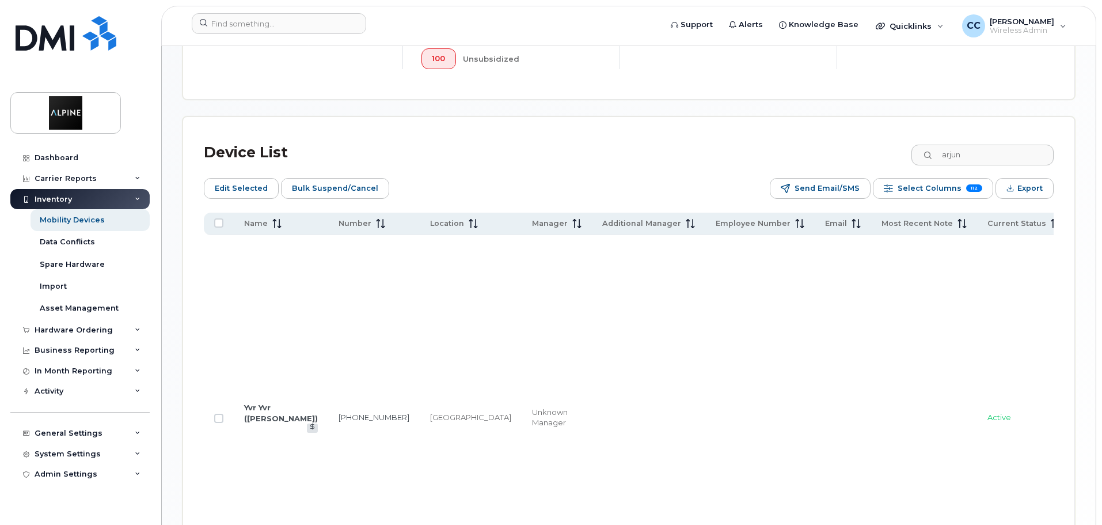
click at [259, 392] on td "Yvr Yvr ([PERSON_NAME])" at bounding box center [281, 417] width 94 height 365
click at [260, 403] on link "Yvr Yvr ([PERSON_NAME])" at bounding box center [281, 413] width 74 height 20
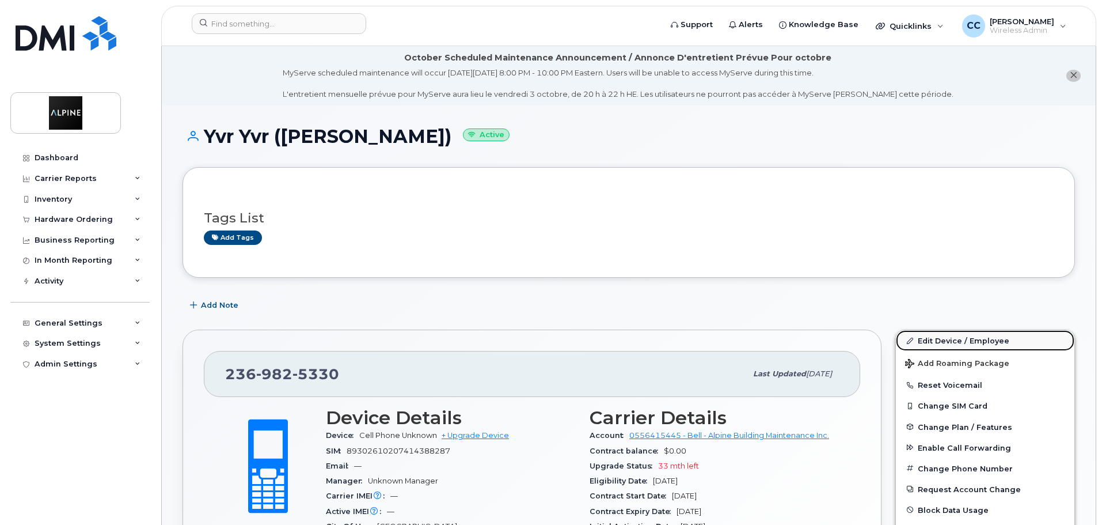
click at [952, 339] on link "Edit Device / Employee" at bounding box center [985, 340] width 179 height 21
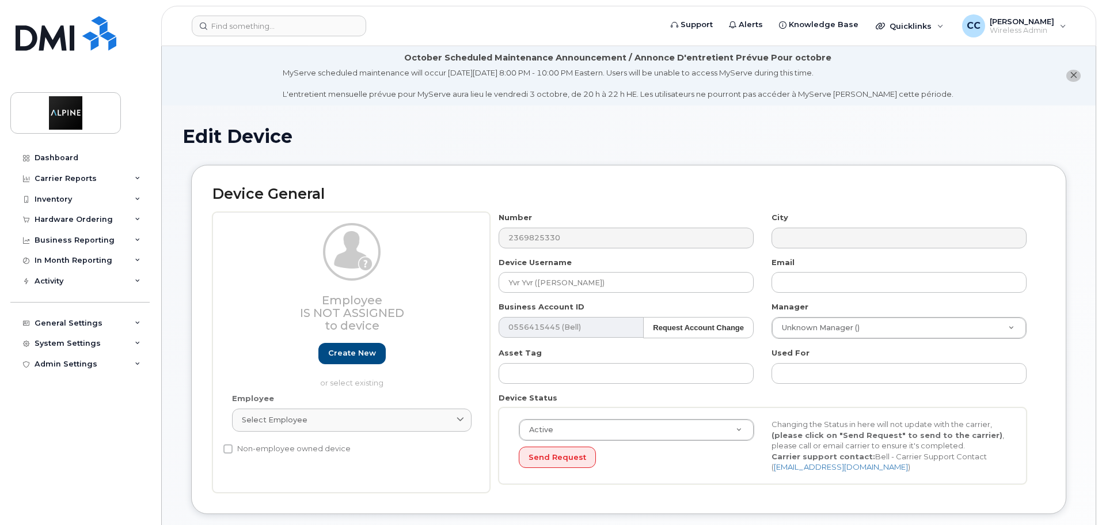
select select "35985228"
drag, startPoint x: 538, startPoint y: 284, endPoint x: 465, endPoint y: 286, distance: 73.7
click at [465, 286] on div "Employee Is not assigned to device Create new or select existing Employee Selec…" at bounding box center [628, 352] width 833 height 280
click at [627, 282] on input "Strategic Arjun Suresh)" at bounding box center [626, 282] width 255 height 21
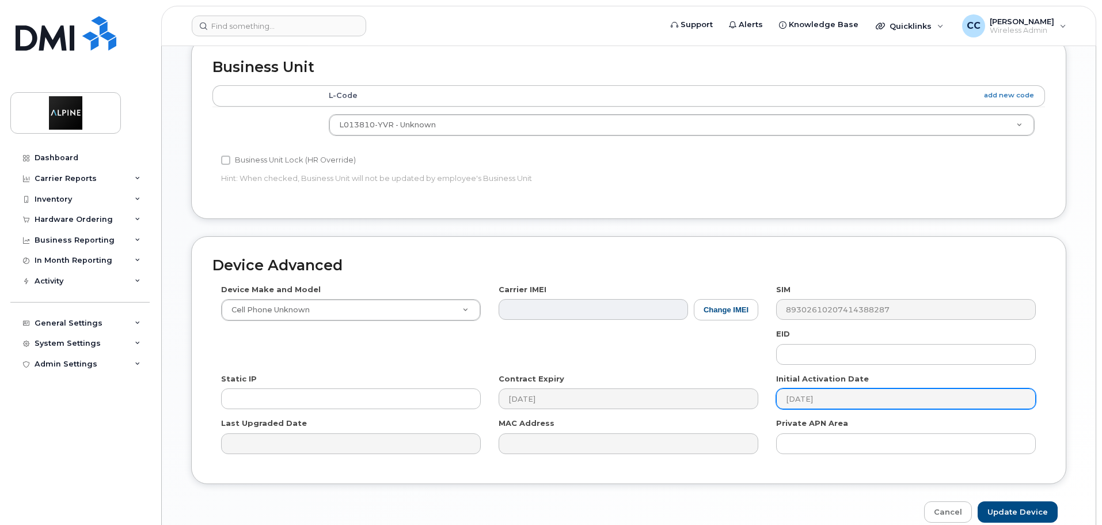
scroll to position [548, 0]
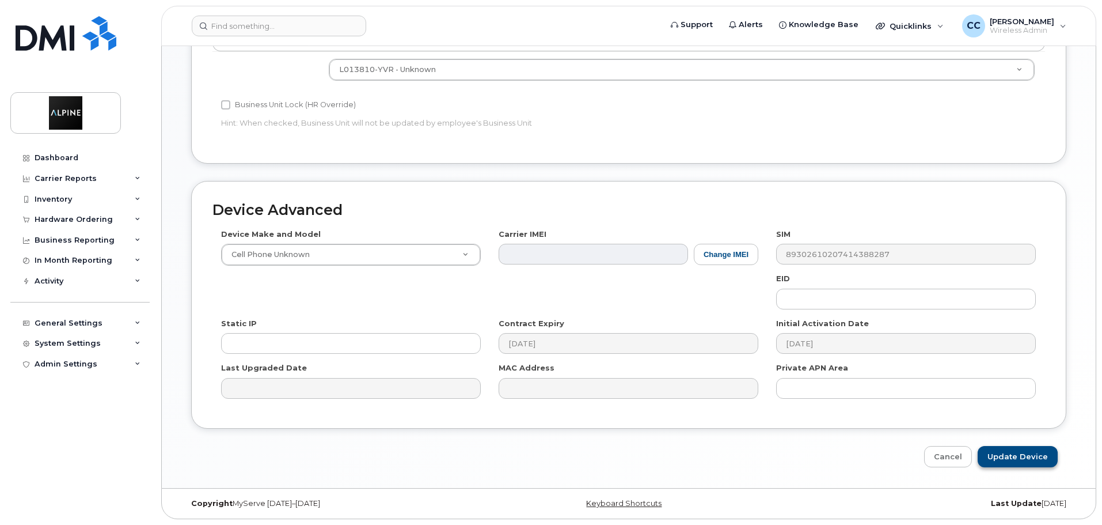
type input "Strategic Arjun Suresh"
click at [1030, 455] on input "Update Device" at bounding box center [1018, 456] width 80 height 21
type input "Saving..."
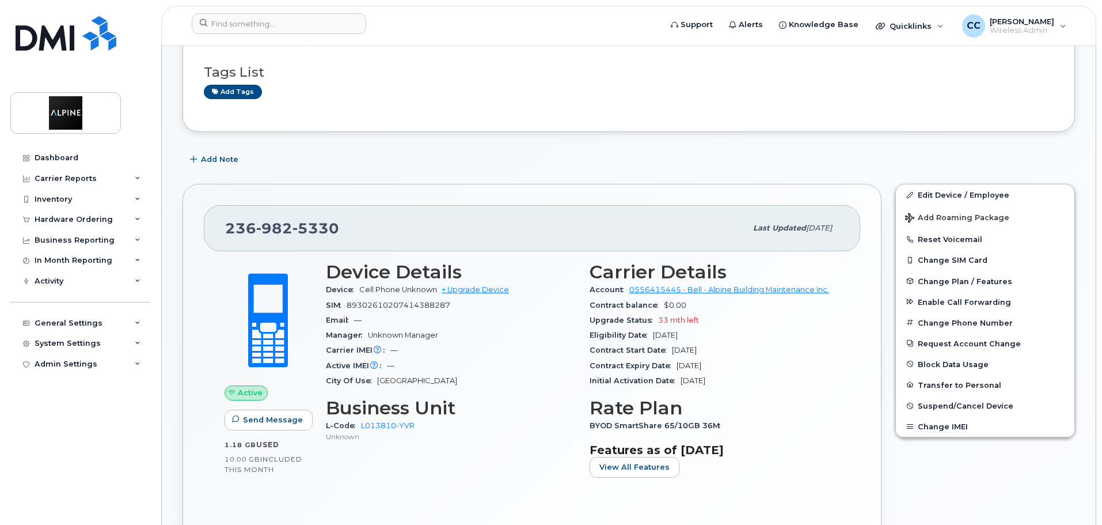
scroll to position [58, 0]
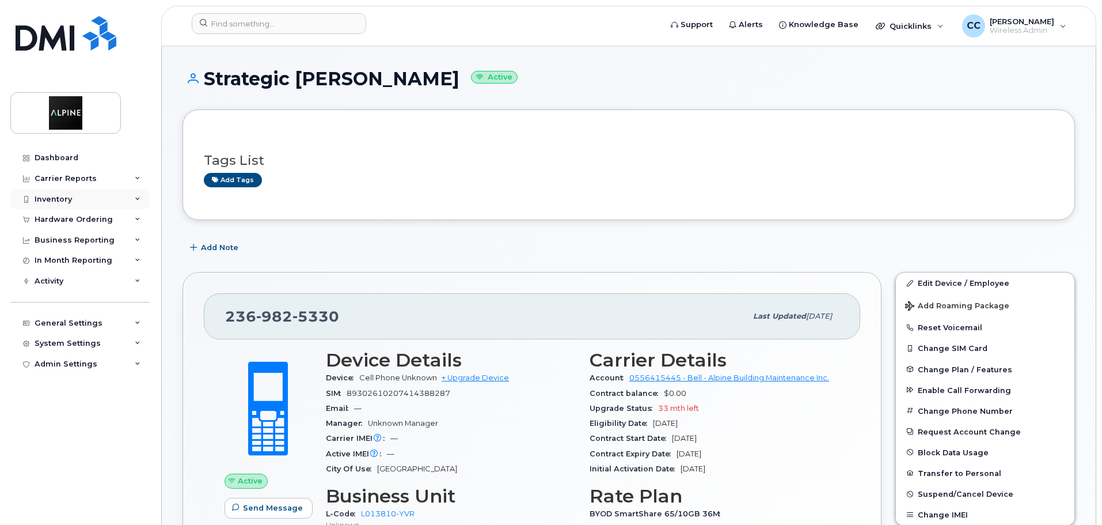
click at [86, 198] on div "Inventory" at bounding box center [79, 199] width 139 height 21
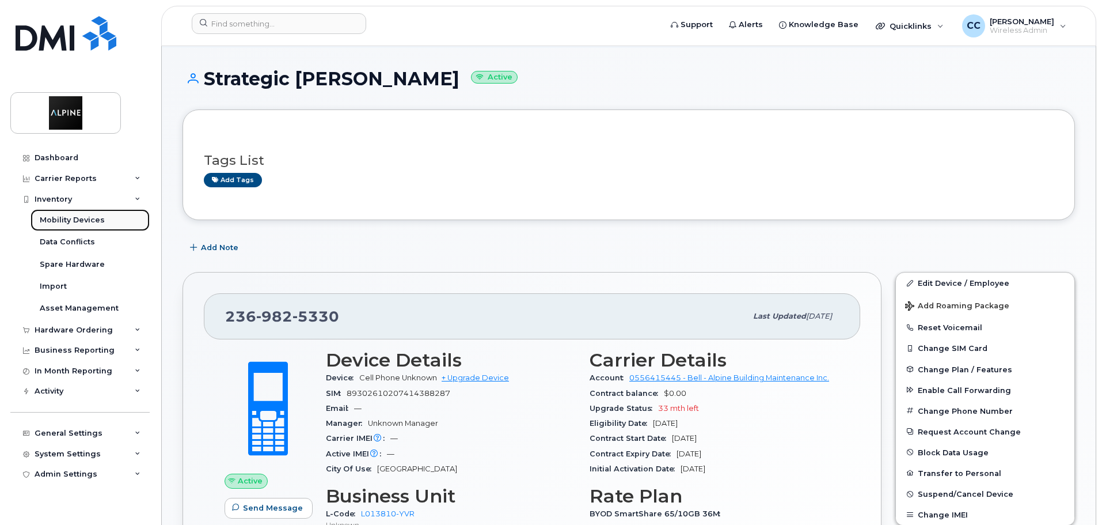
click at [92, 222] on div "Mobility Devices" at bounding box center [72, 220] width 65 height 10
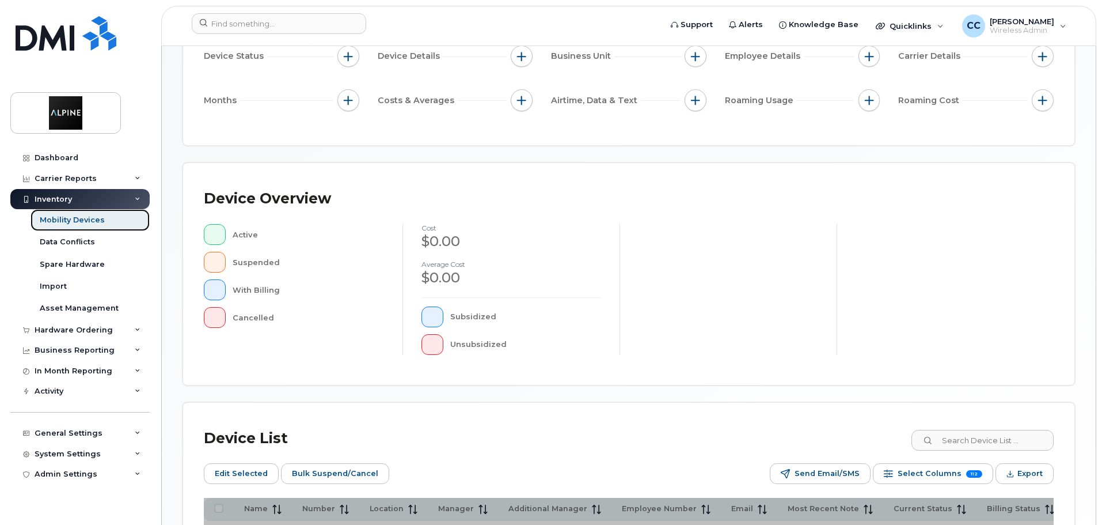
scroll to position [230, 0]
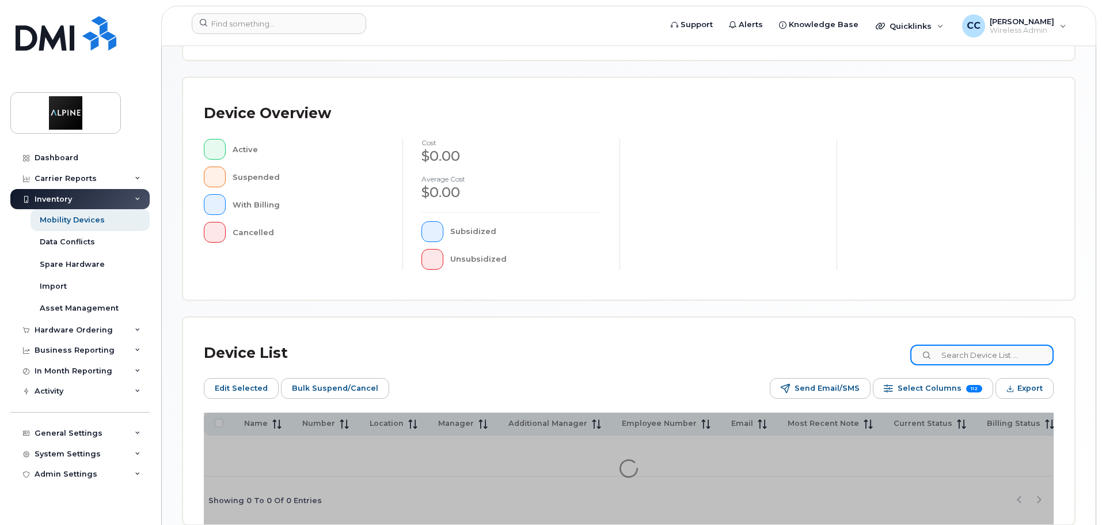
click at [965, 353] on input at bounding box center [981, 354] width 143 height 21
type input "a"
type input "tanvir"
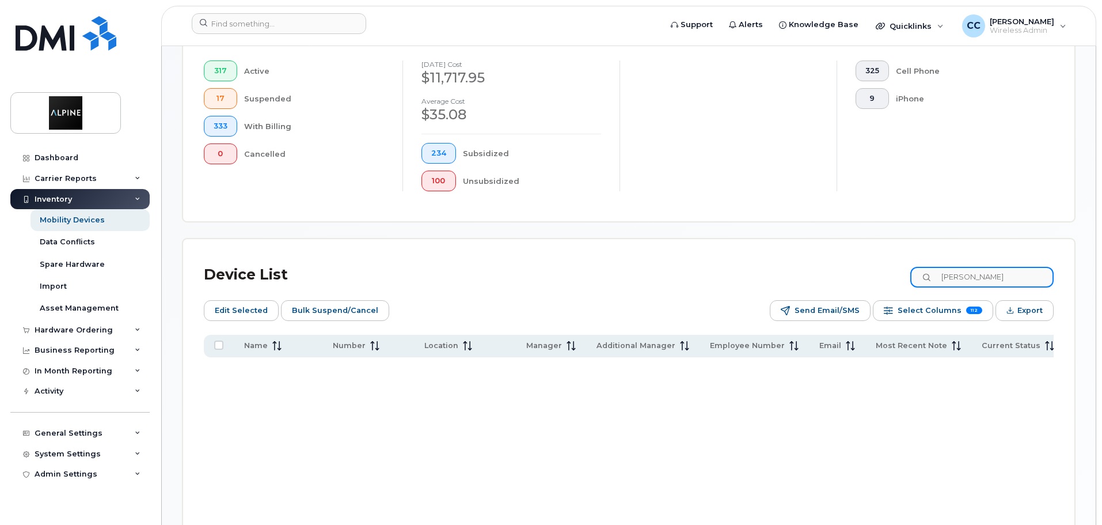
scroll to position [424, 0]
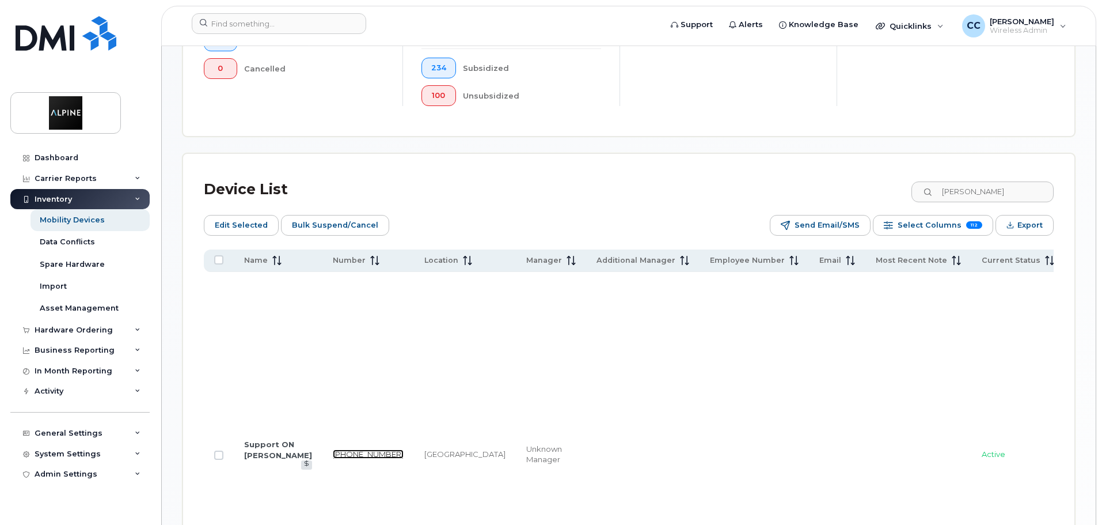
click at [333, 449] on link "416-660-3949" at bounding box center [368, 453] width 71 height 9
click at [809, 320] on td at bounding box center [837, 454] width 56 height 365
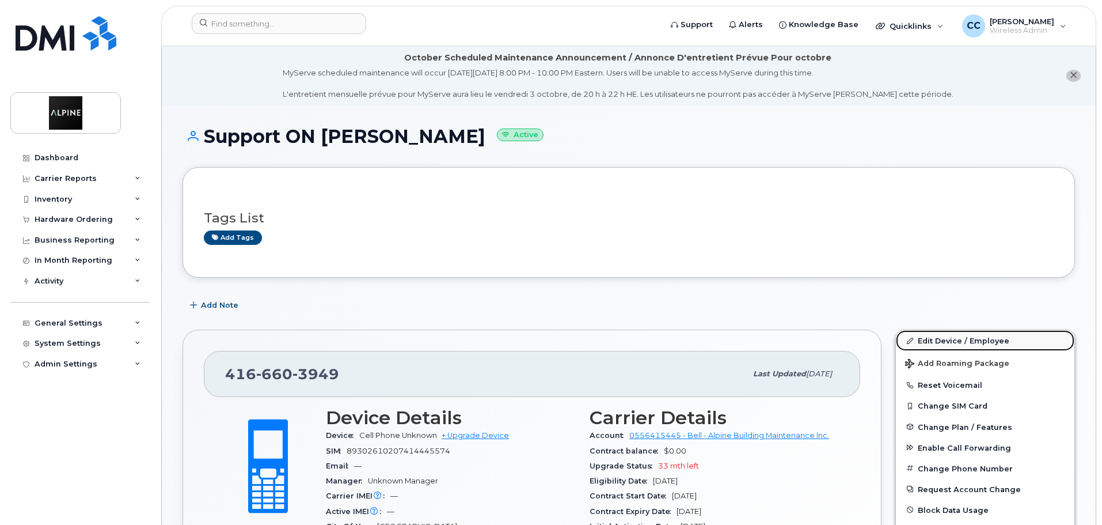
click at [955, 337] on link "Edit Device / Employee" at bounding box center [985, 340] width 179 height 21
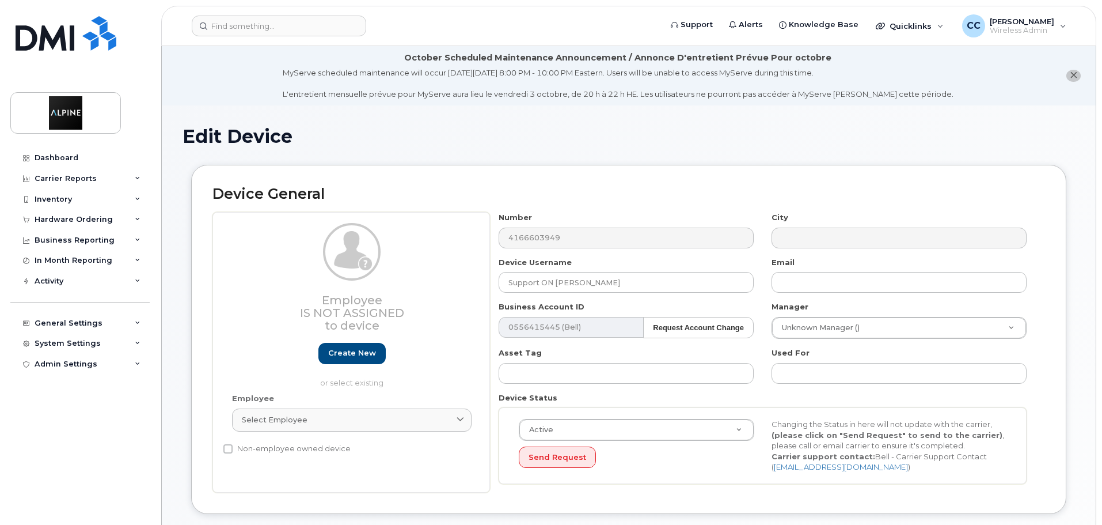
select select "35985153"
click at [536, 376] on input "text" at bounding box center [626, 373] width 255 height 21
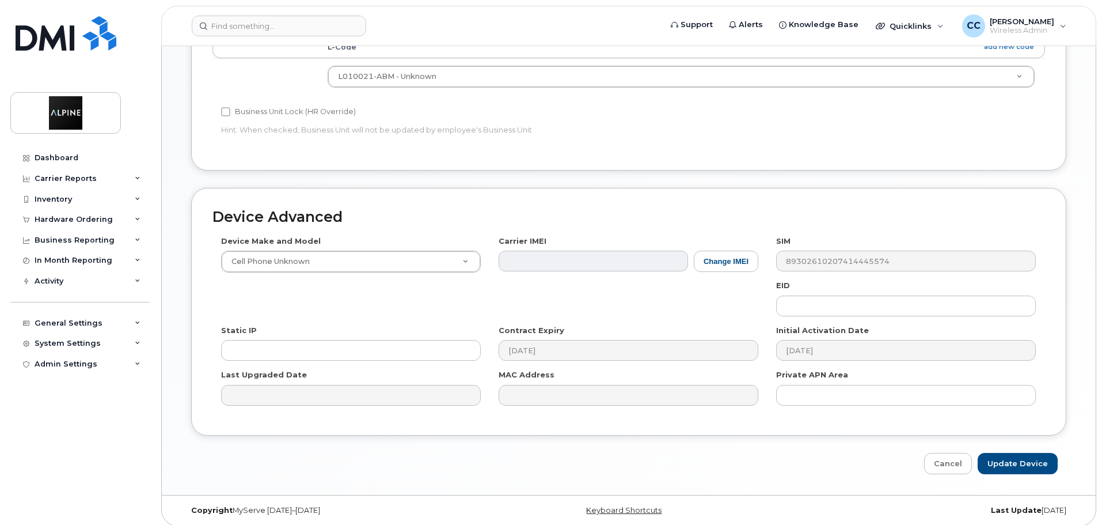
scroll to position [548, 0]
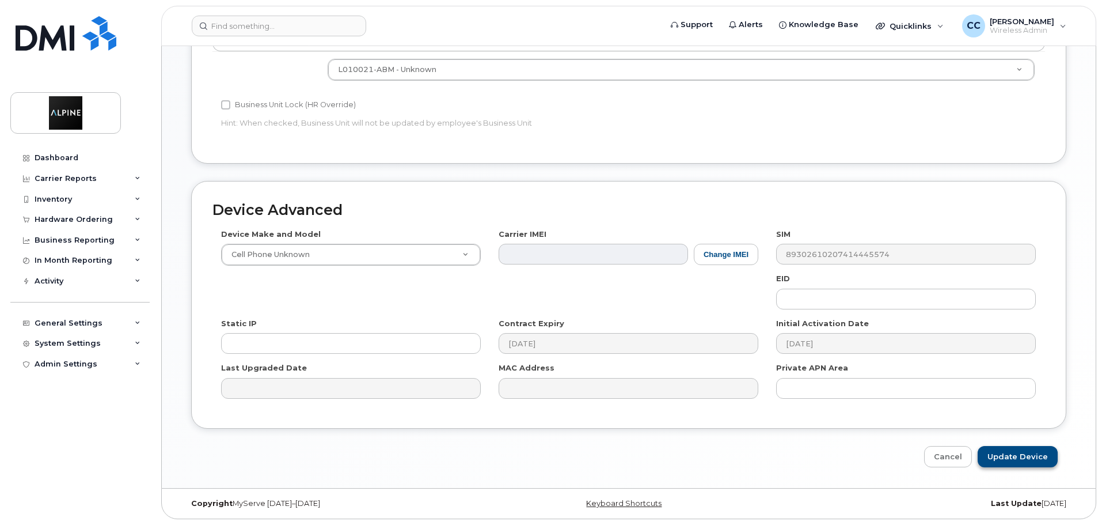
type input "10748"
click at [1007, 453] on input "Update Device" at bounding box center [1018, 456] width 80 height 21
type input "Saving..."
